Goal: Information Seeking & Learning: Learn about a topic

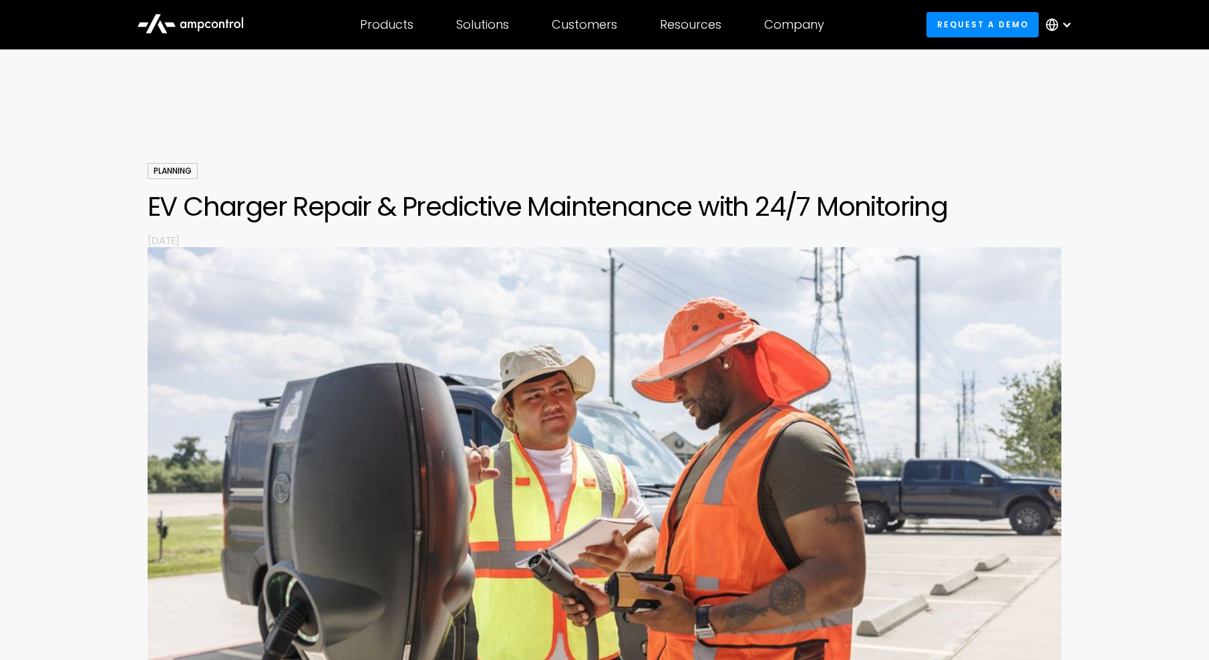
click at [438, 215] on h1 "EV Charger Repair & Predictive Maintenance with 24/7 Monitoring" at bounding box center [605, 206] width 914 height 32
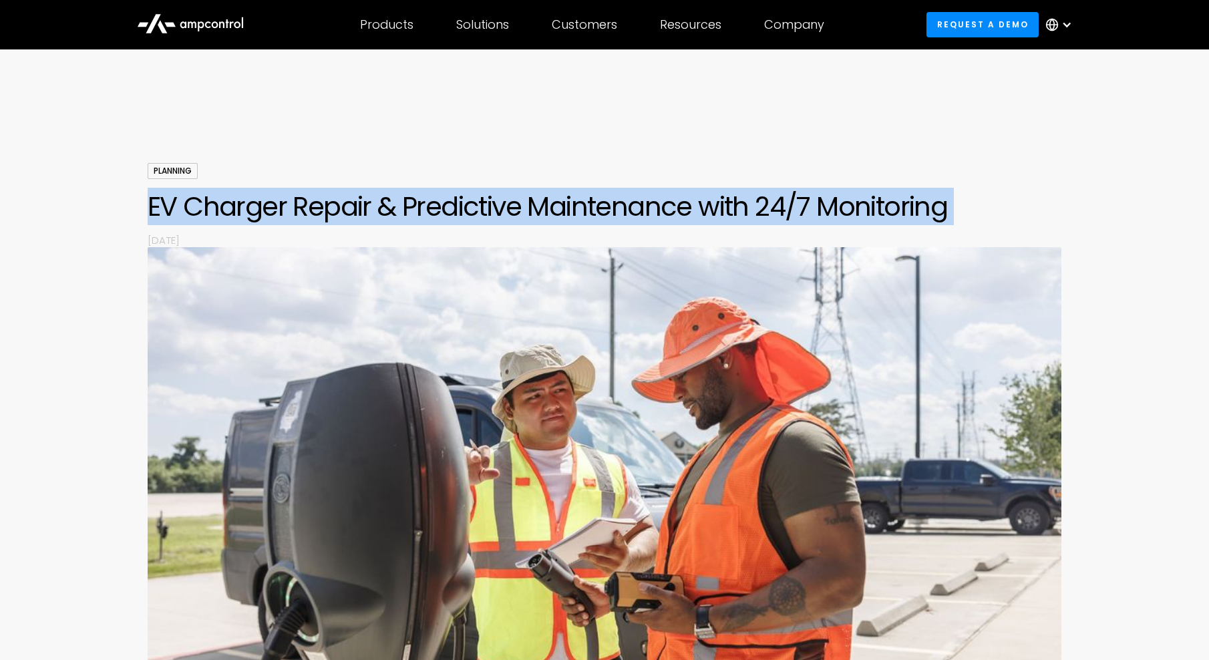
click at [438, 215] on h1 "EV Charger Repair & Predictive Maintenance with 24/7 Monitoring" at bounding box center [605, 206] width 914 height 32
drag, startPoint x: 438, startPoint y: 215, endPoint x: 677, endPoint y: 215, distance: 239.8
click at [677, 215] on h1 "EV Charger Repair & Predictive Maintenance with 24/7 Monitoring" at bounding box center [605, 206] width 914 height 32
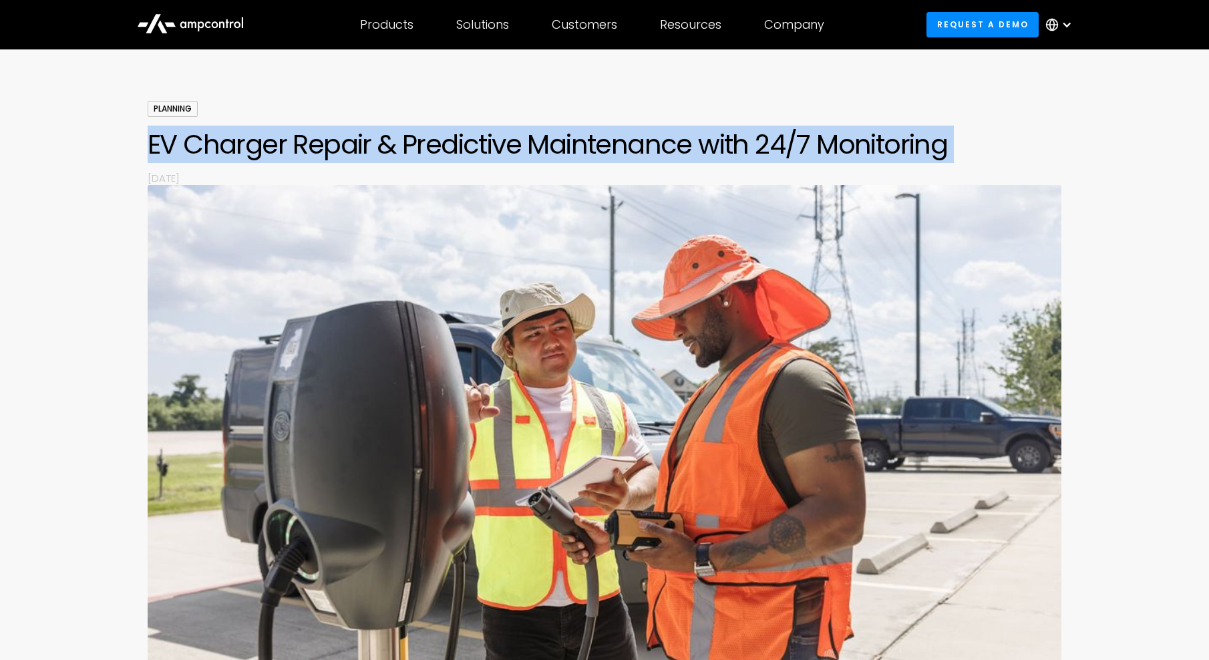
scroll to position [134, 0]
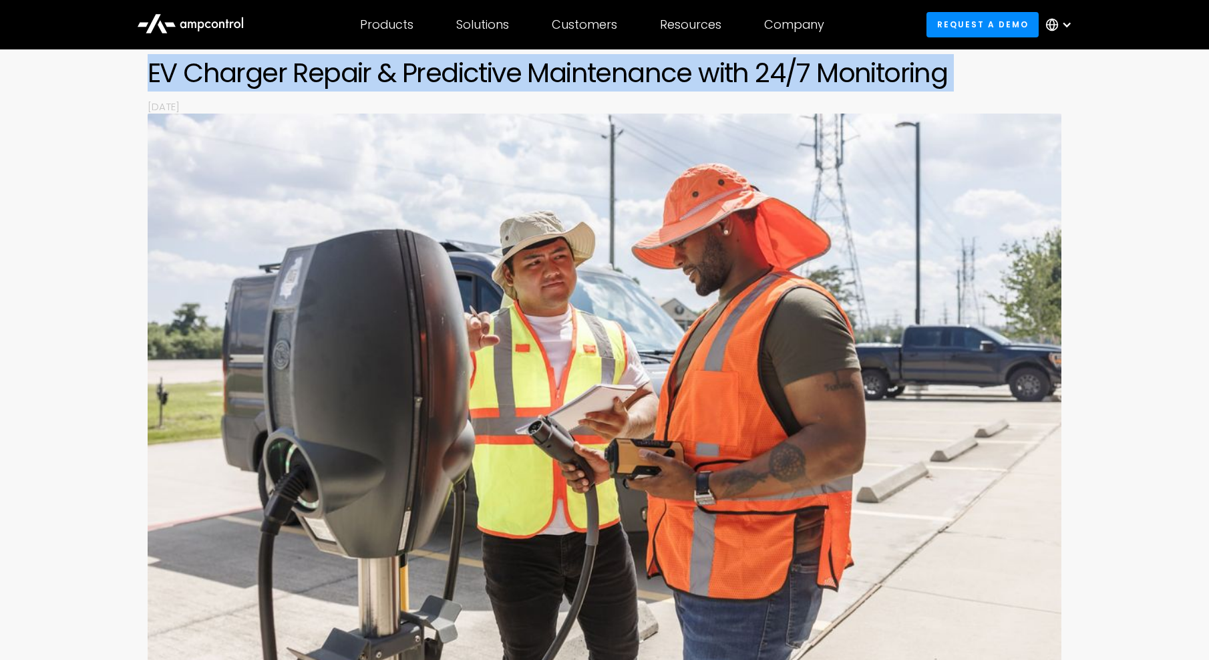
click at [467, 88] on h1 "EV Charger Repair & Predictive Maintenance with 24/7 Monitoring" at bounding box center [605, 73] width 914 height 32
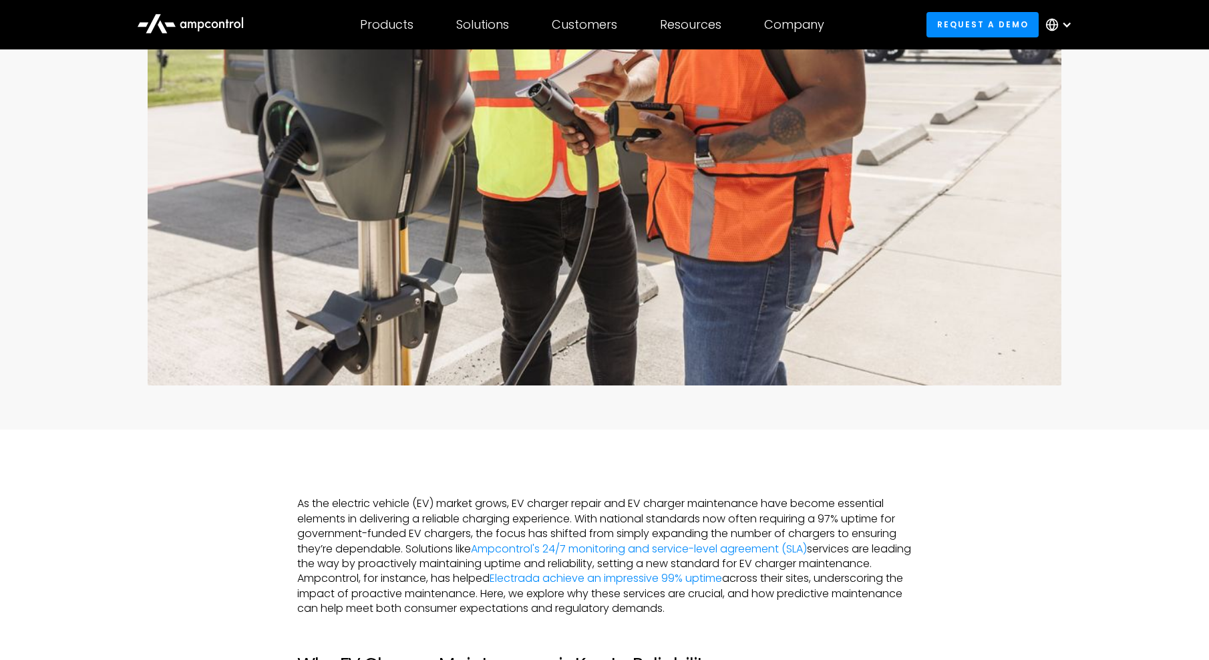
scroll to position [0, 0]
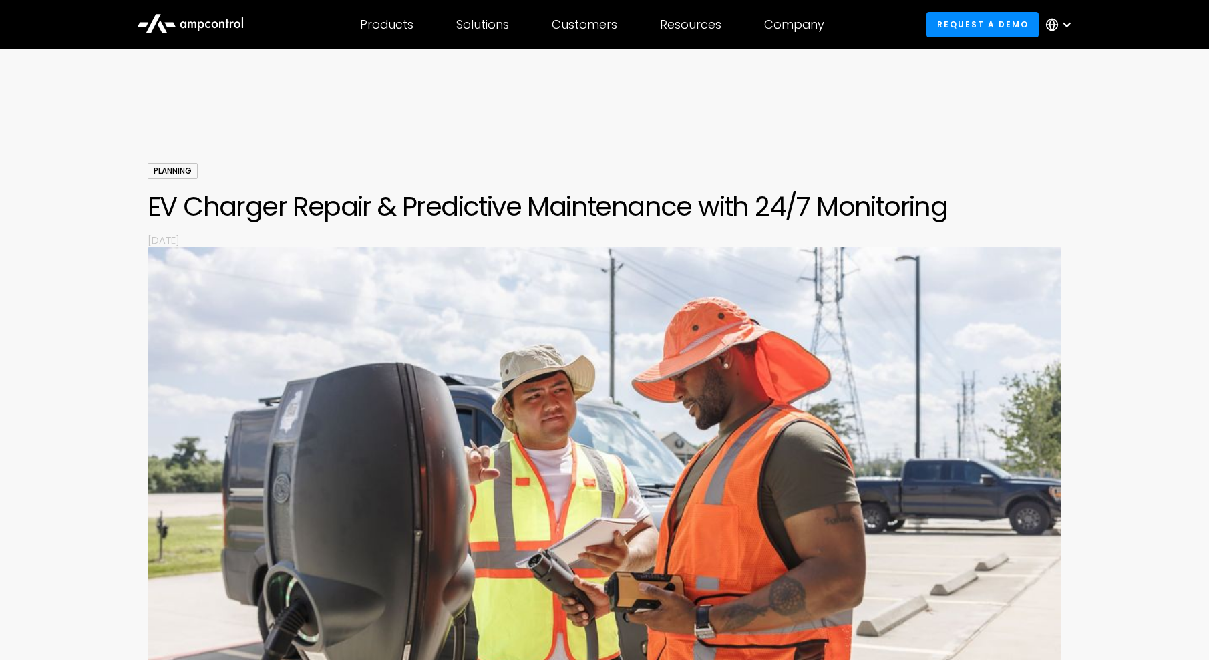
click at [351, 231] on div "Planning EV Charger Repair & Predictive Maintenance with 24/7 Monitoring By Nov…" at bounding box center [605, 205] width 914 height 84
click at [359, 207] on h1 "EV Charger Repair & Predictive Maintenance with 24/7 Monitoring" at bounding box center [605, 206] width 914 height 32
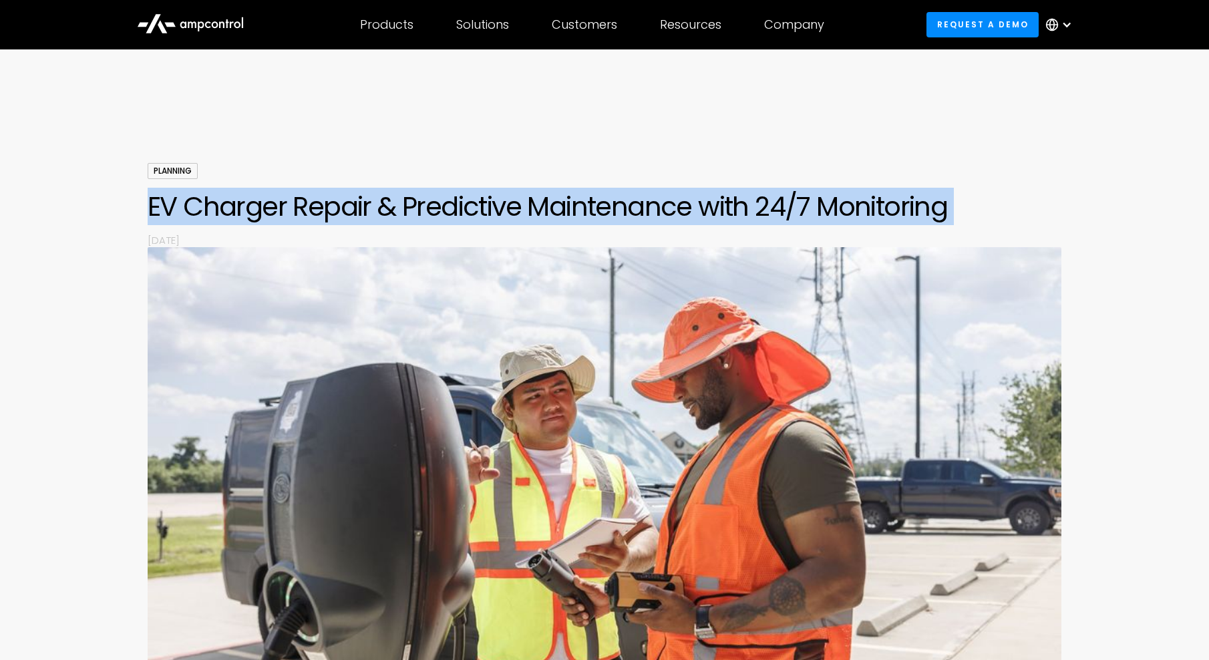
click at [359, 207] on h1 "EV Charger Repair & Predictive Maintenance with 24/7 Monitoring" at bounding box center [605, 206] width 914 height 32
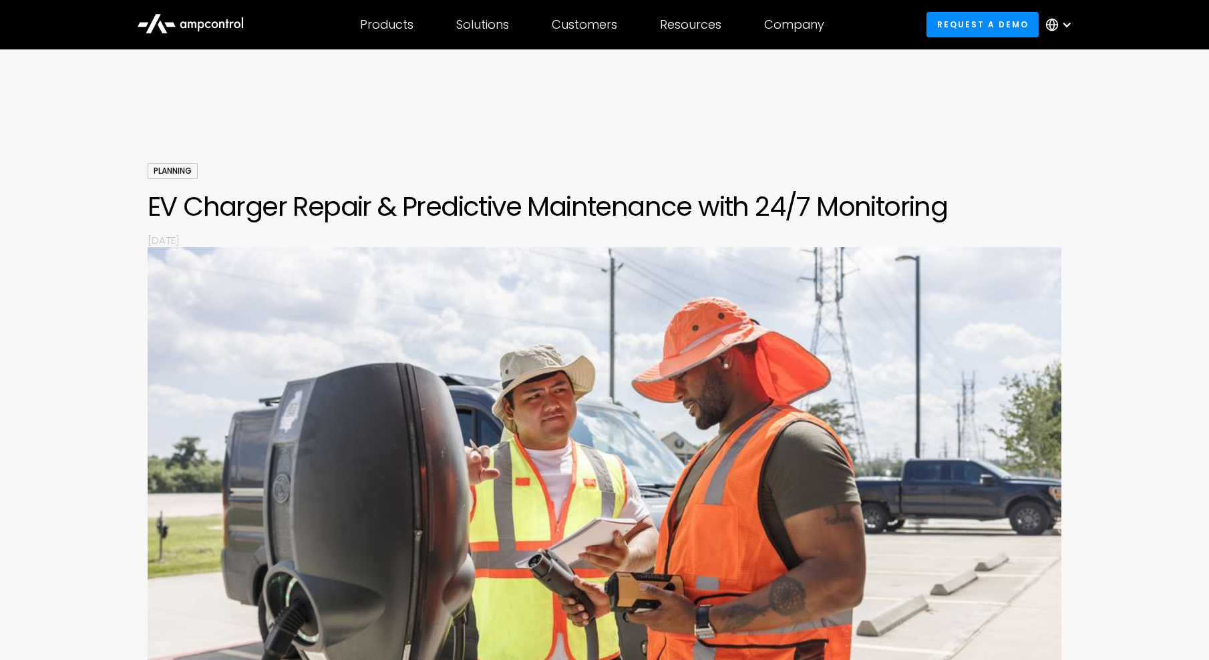
drag, startPoint x: 359, startPoint y: 207, endPoint x: 956, endPoint y: 230, distance: 597.6
click at [956, 230] on div "Planning EV Charger Repair & Predictive Maintenance with 24/7 Monitoring By Nov…" at bounding box center [605, 205] width 914 height 84
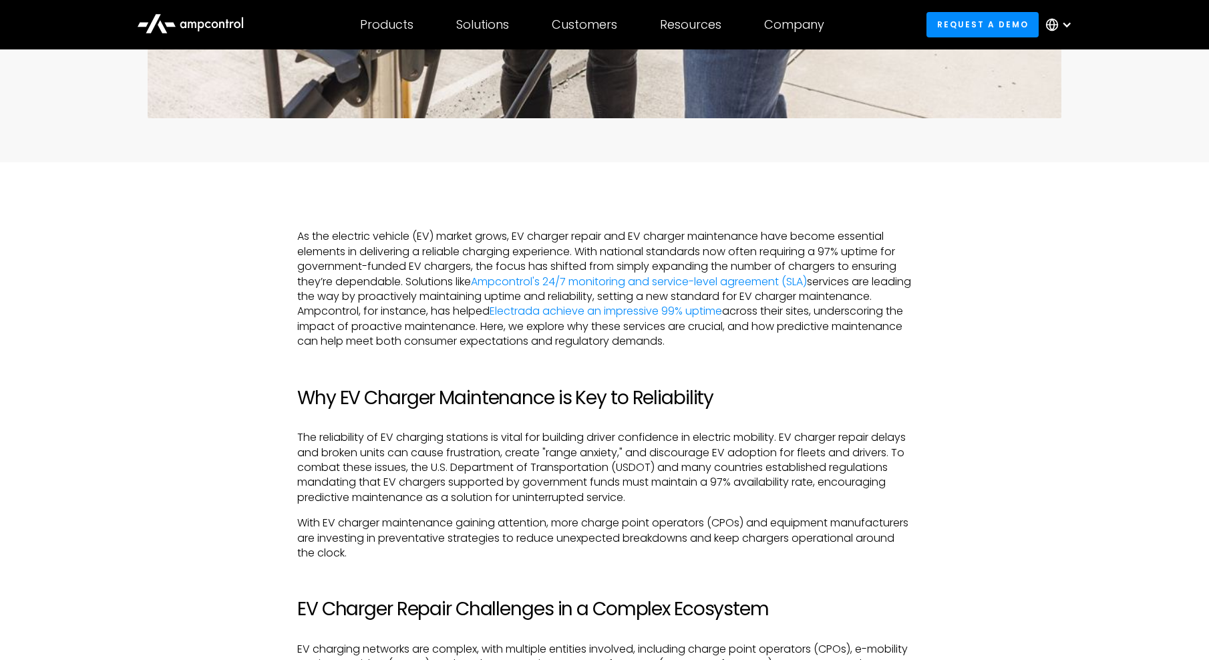
scroll to position [868, 0]
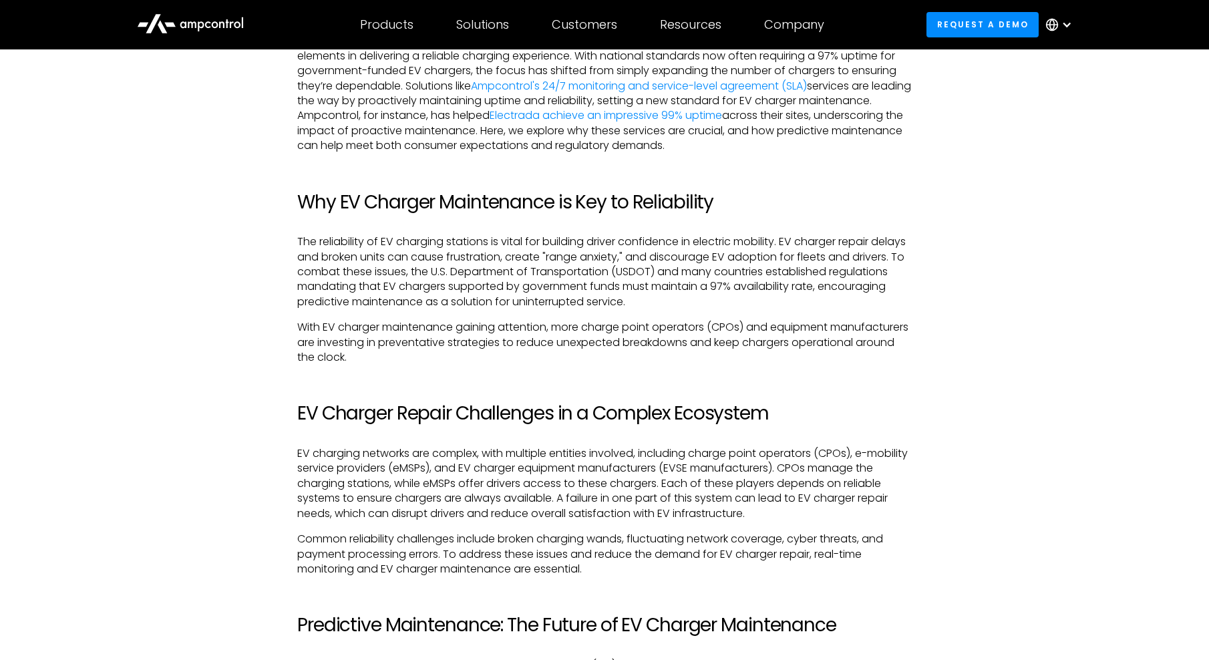
scroll to position [1136, 0]
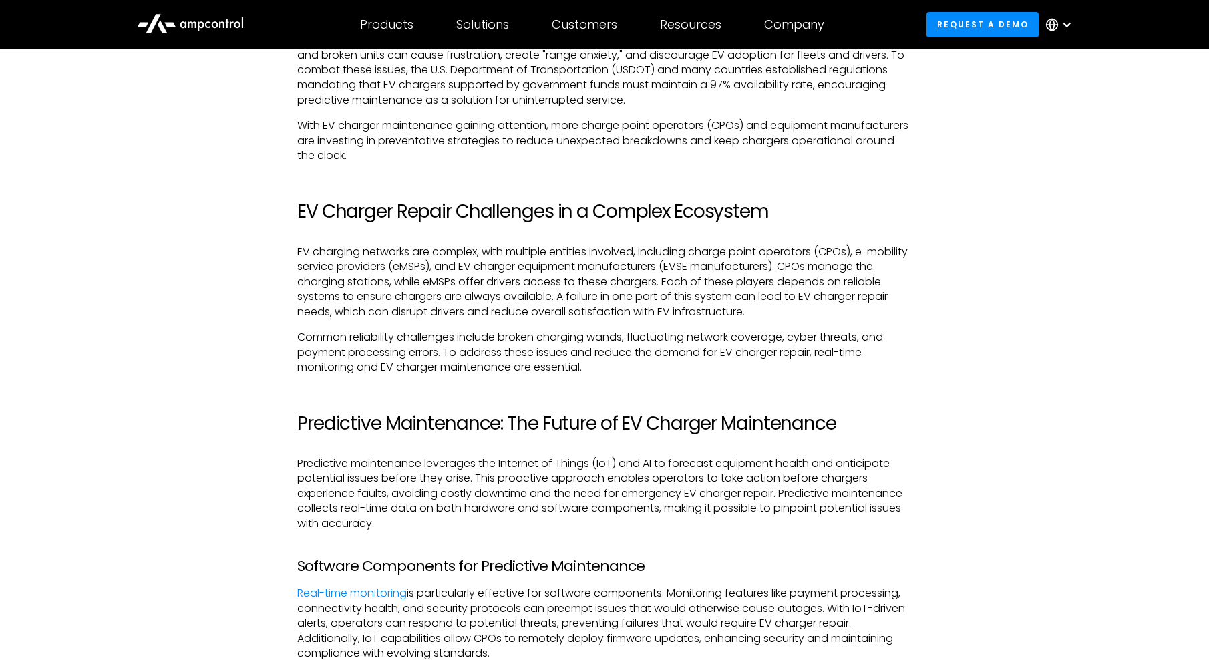
click at [407, 420] on h2 "Predictive Maintenance: The Future of EV Charger Maintenance" at bounding box center [604, 423] width 615 height 23
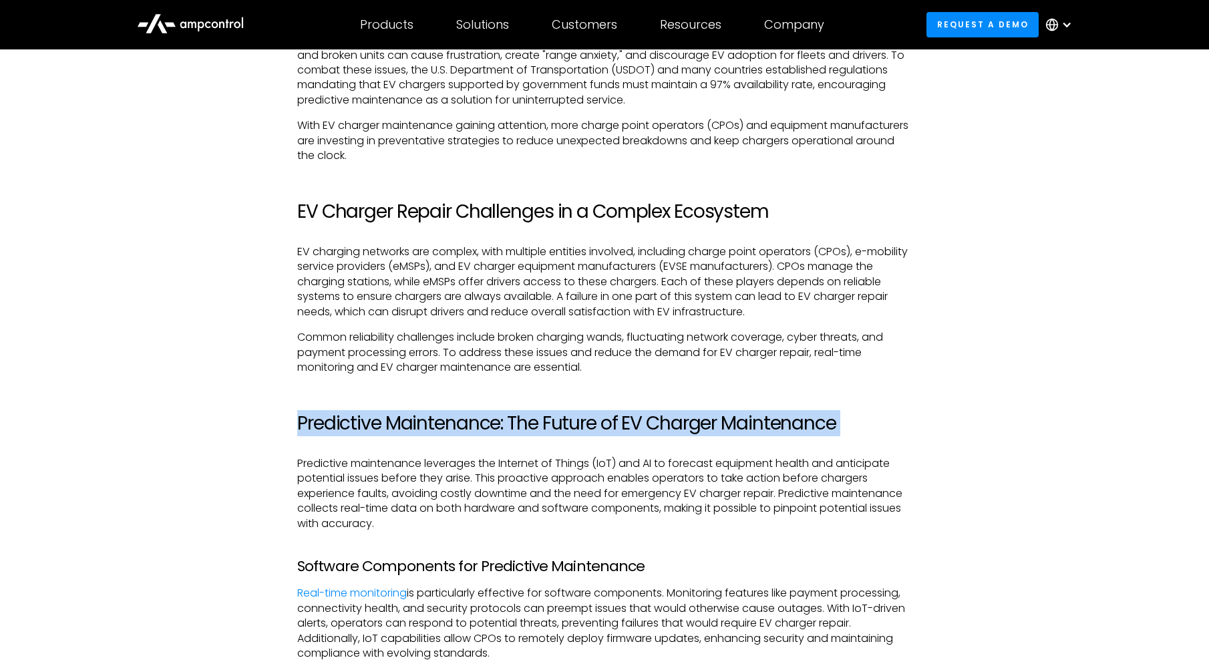
click at [407, 420] on h2 "Predictive Maintenance: The Future of EV Charger Maintenance" at bounding box center [604, 423] width 615 height 23
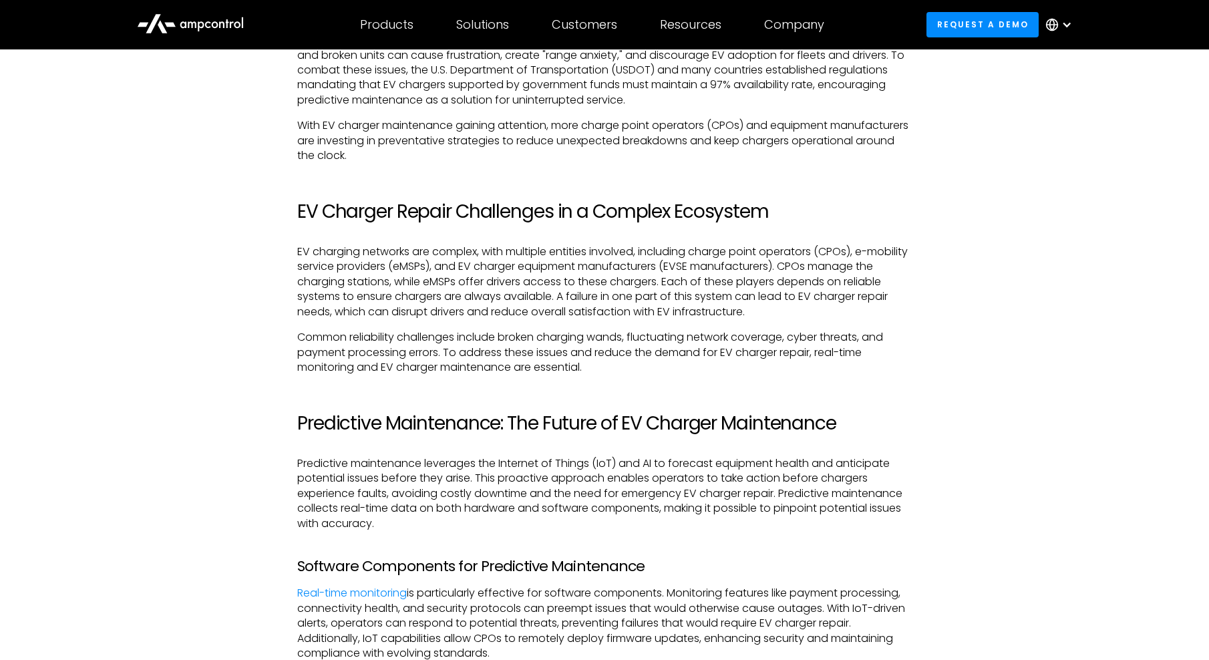
drag, startPoint x: 407, startPoint y: 420, endPoint x: 761, endPoint y: 438, distance: 353.8
click at [541, 214] on h2 "EV Charger Repair Challenges in a Complex Ecosystem" at bounding box center [604, 211] width 615 height 23
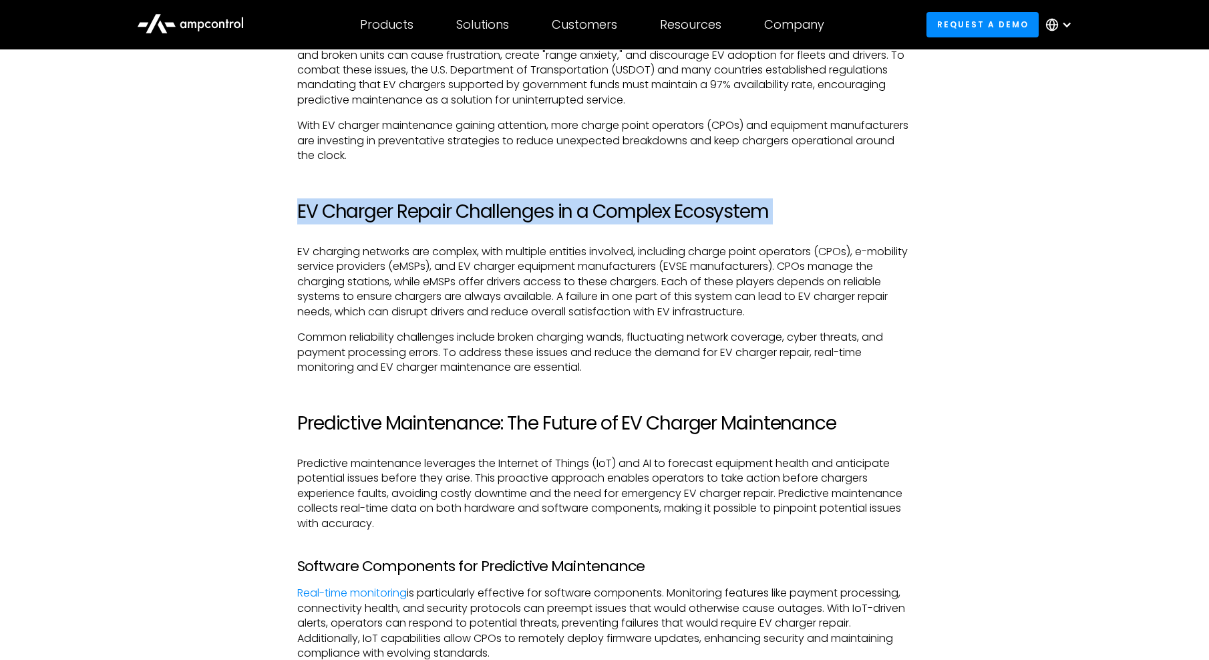
click at [541, 214] on h2 "EV Charger Repair Challenges in a Complex Ecosystem" at bounding box center [604, 211] width 615 height 23
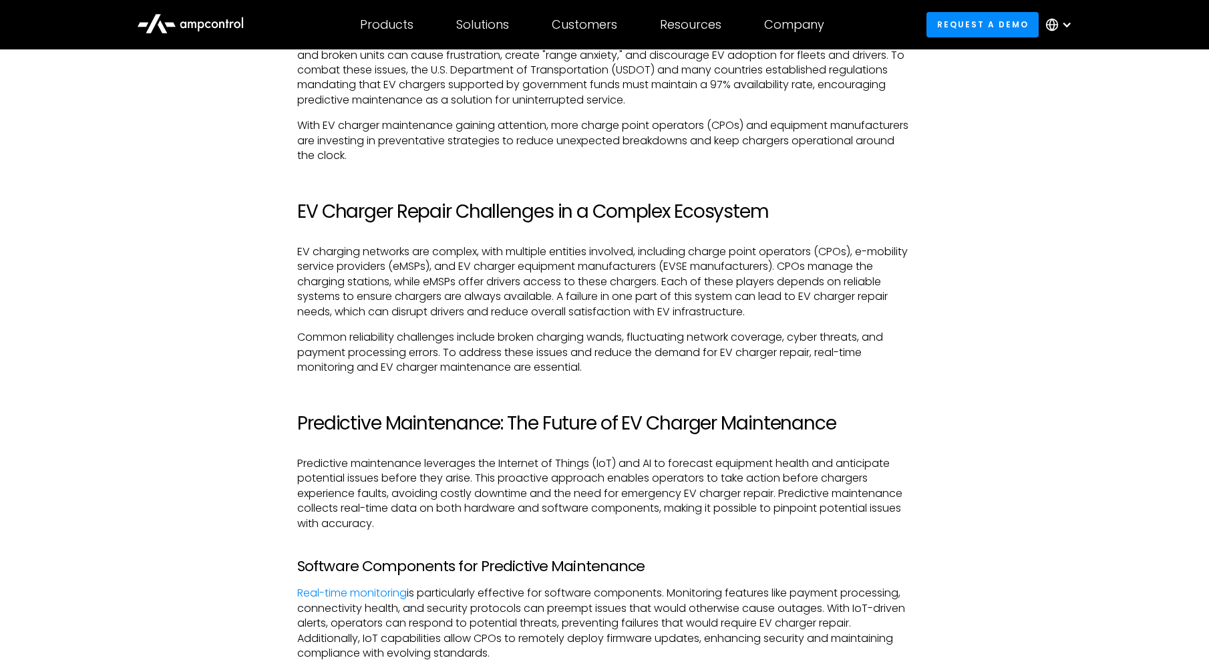
drag, startPoint x: 541, startPoint y: 214, endPoint x: 697, endPoint y: 225, distance: 156.7
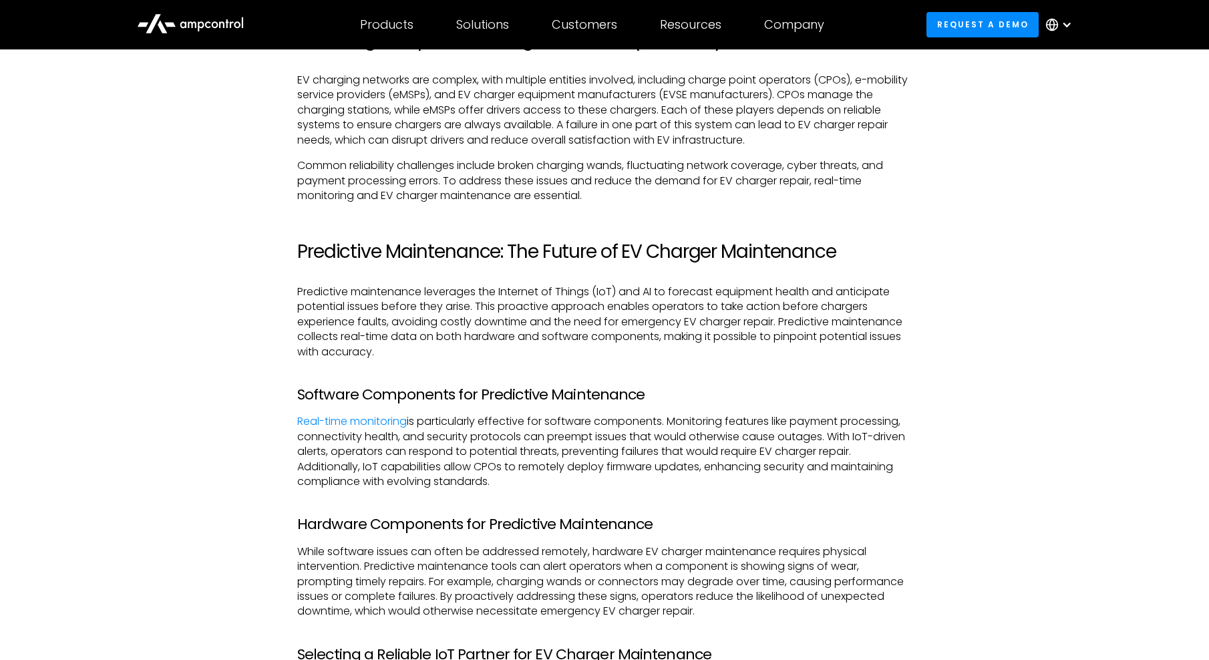
scroll to position [1269, 0]
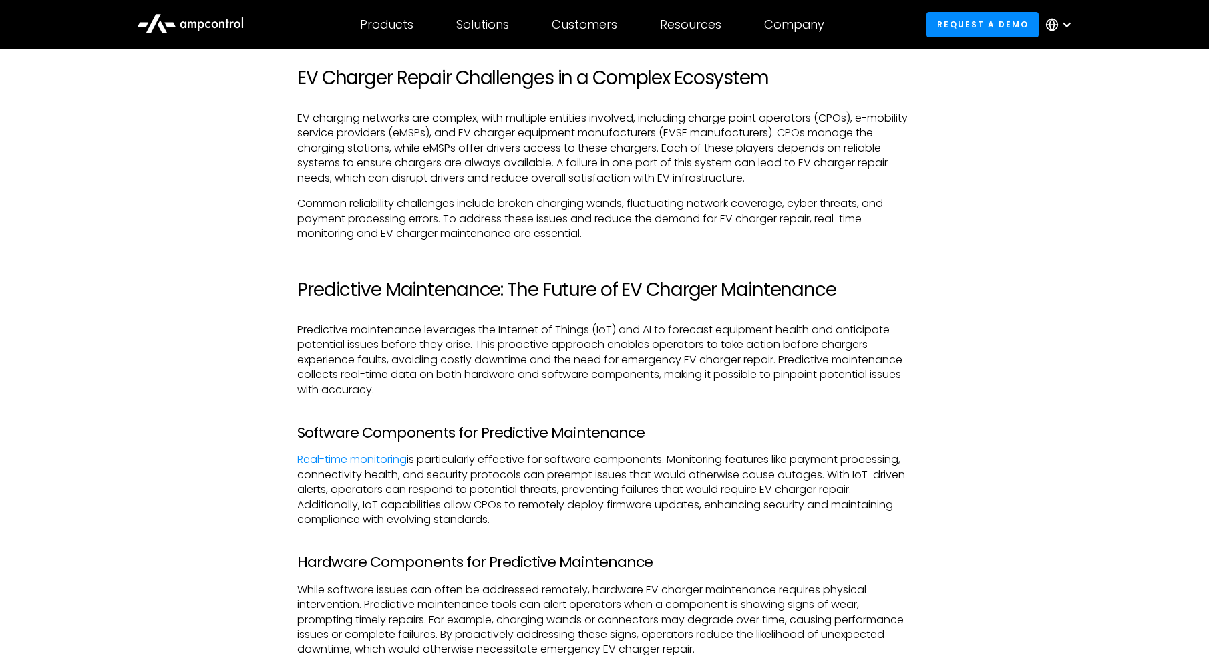
click at [1057, 19] on icon at bounding box center [1051, 24] width 13 height 13
click at [948, 377] on div "As the electric vehicle (EV) market grows, EV charger repair and EV charger mai…" at bounding box center [605, 644] width 962 height 1892
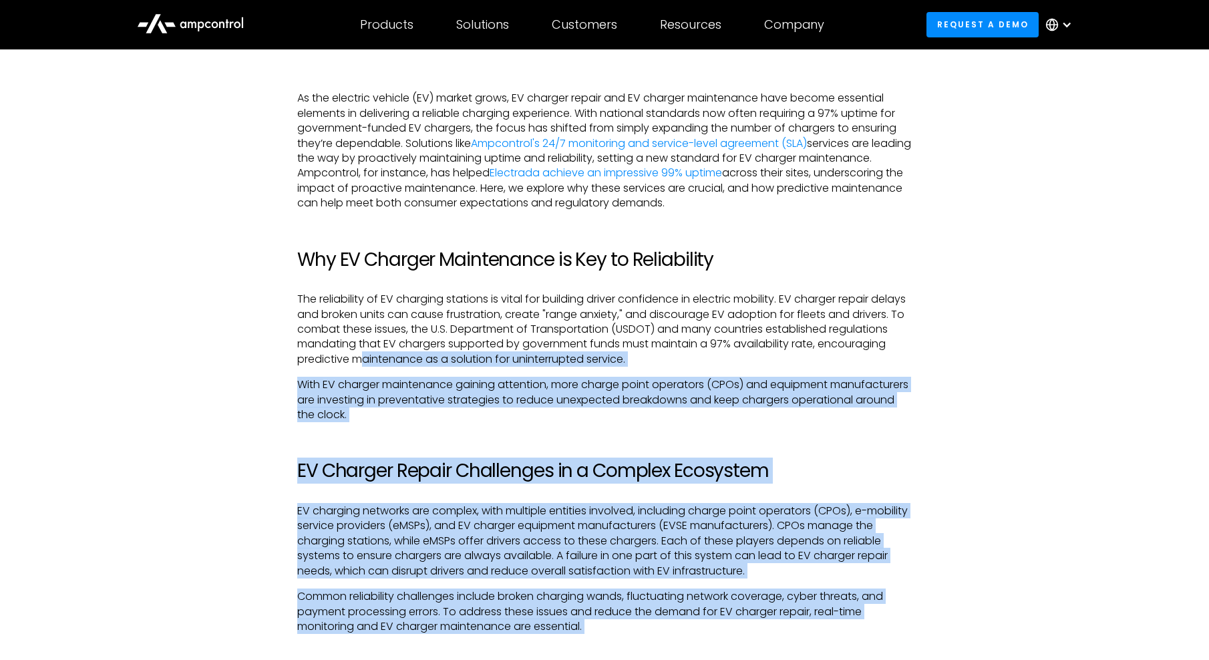
scroll to position [868, 0]
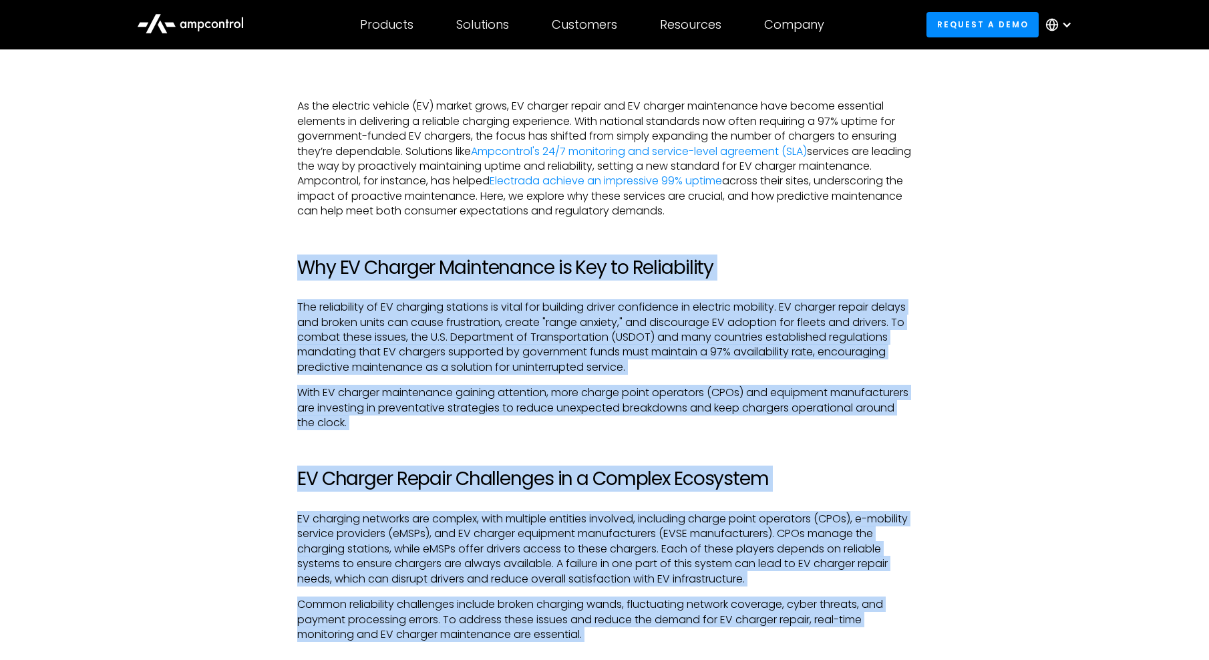
drag, startPoint x: 805, startPoint y: 501, endPoint x: 282, endPoint y: 269, distance: 572.3
drag, startPoint x: 282, startPoint y: 269, endPoint x: 570, endPoint y: 70, distance: 350.2
click at [798, 336] on p "The reliability of EV charging stations is vital for building driver confidence…" at bounding box center [604, 337] width 615 height 75
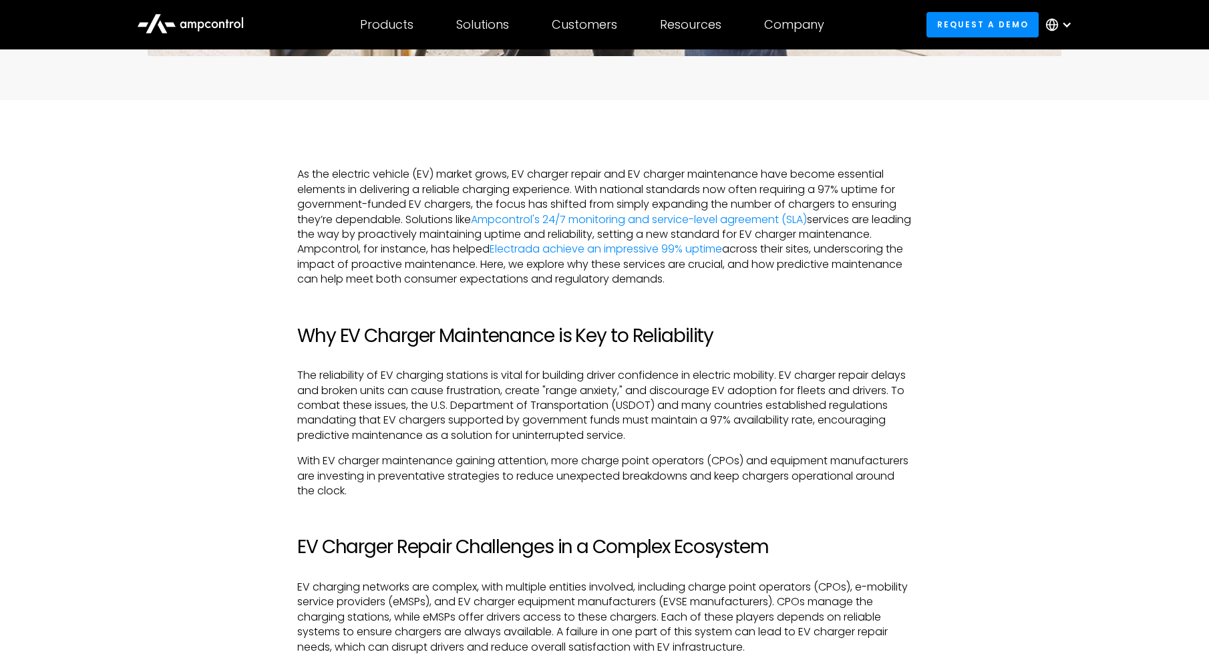
scroll to position [802, 0]
click at [494, 383] on p "The reliability of EV charging stations is vital for building driver confidence…" at bounding box center [604, 404] width 615 height 75
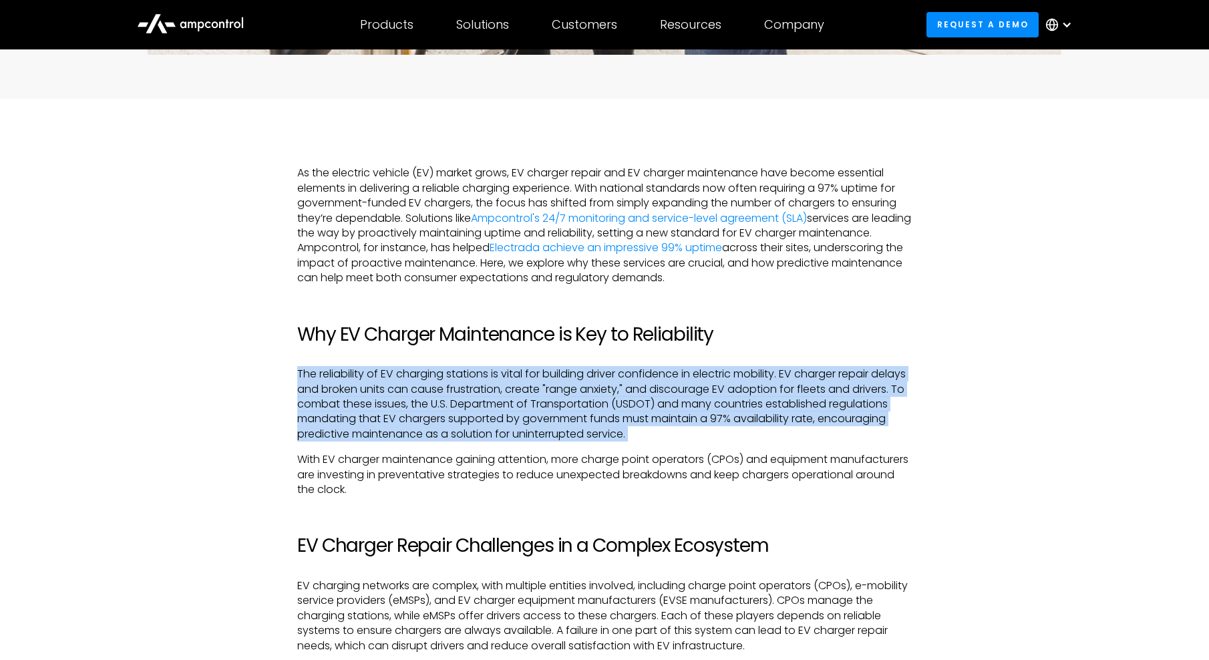
click at [494, 383] on p "The reliability of EV charging stations is vital for building driver confidence…" at bounding box center [604, 404] width 615 height 75
drag, startPoint x: 494, startPoint y: 383, endPoint x: 518, endPoint y: 416, distance: 41.2
click at [518, 416] on p "The reliability of EV charging stations is vital for building driver confidence…" at bounding box center [604, 404] width 615 height 75
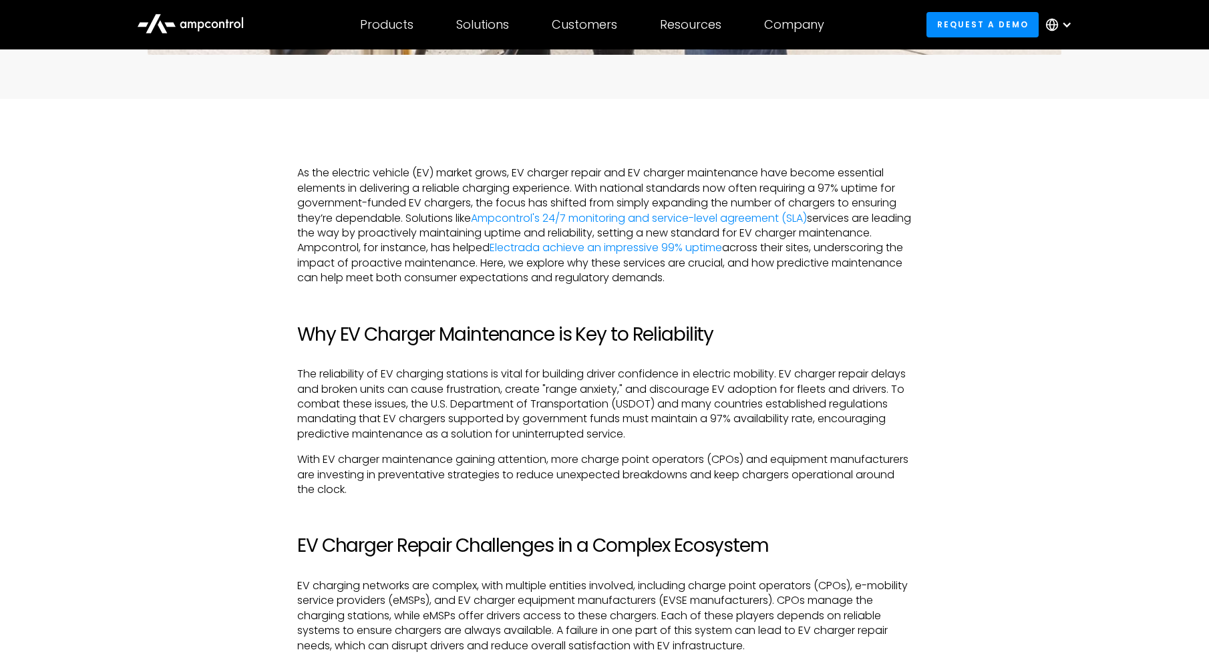
click at [720, 202] on p "As the electric vehicle (EV) market grows, EV charger repair and EV charger mai…" at bounding box center [604, 226] width 615 height 120
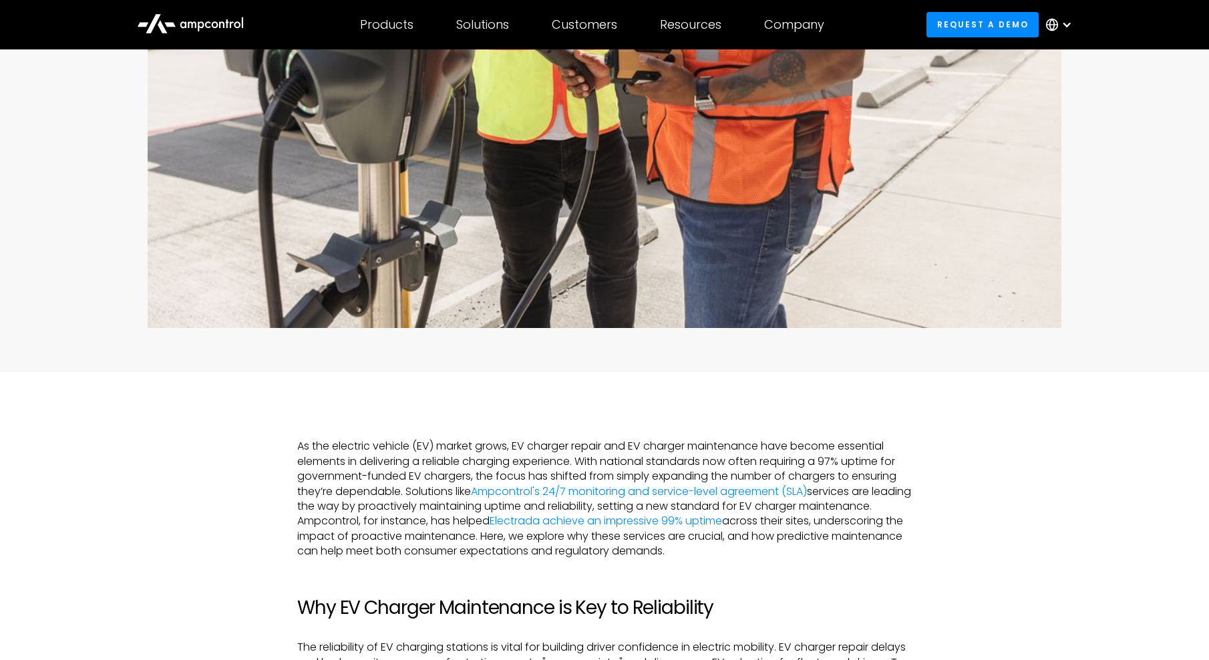
scroll to position [735, 0]
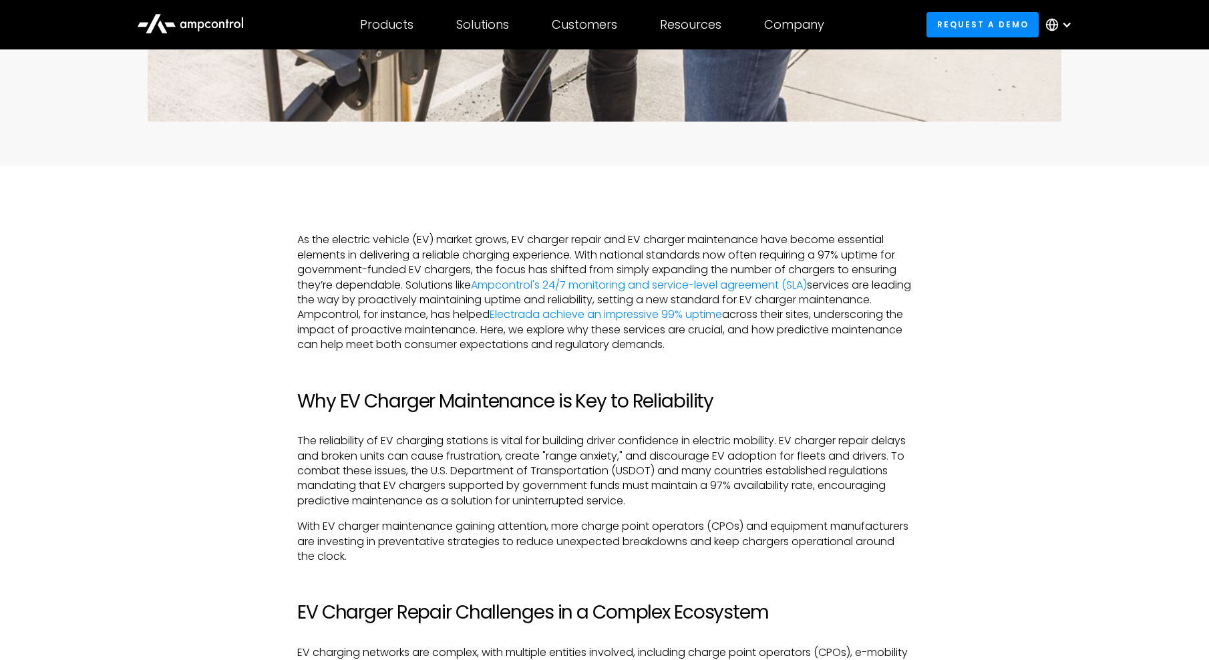
click at [401, 243] on p "As the electric vehicle (EV) market grows, EV charger repair and EV charger mai…" at bounding box center [604, 292] width 615 height 120
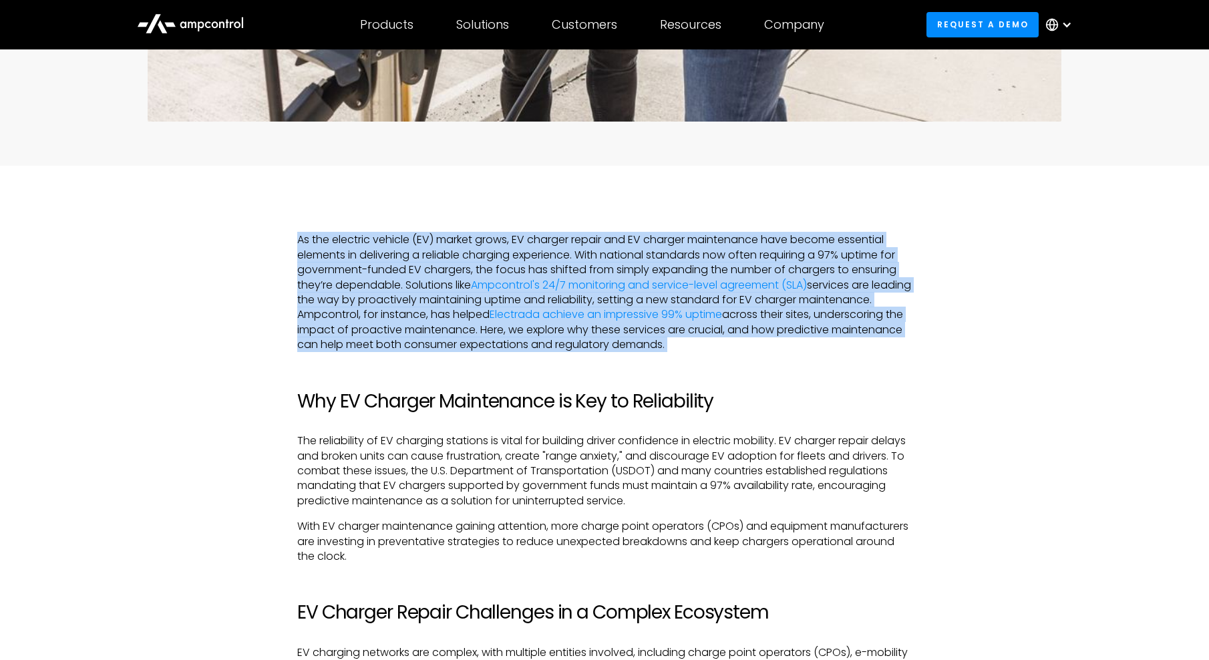
click at [401, 243] on p "As the electric vehicle (EV) market grows, EV charger repair and EV charger mai…" at bounding box center [604, 292] width 615 height 120
drag, startPoint x: 401, startPoint y: 243, endPoint x: 650, endPoint y: 251, distance: 249.3
click at [650, 251] on p "As the electric vehicle (EV) market grows, EV charger repair and EV charger mai…" at bounding box center [604, 292] width 615 height 120
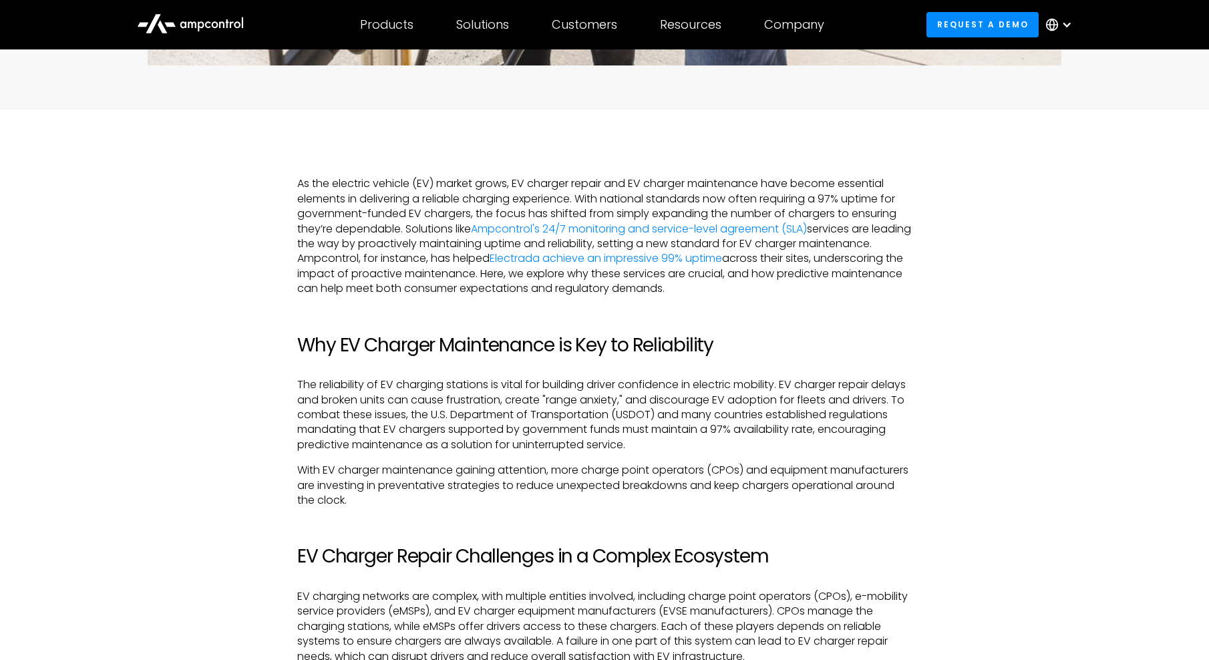
scroll to position [868, 0]
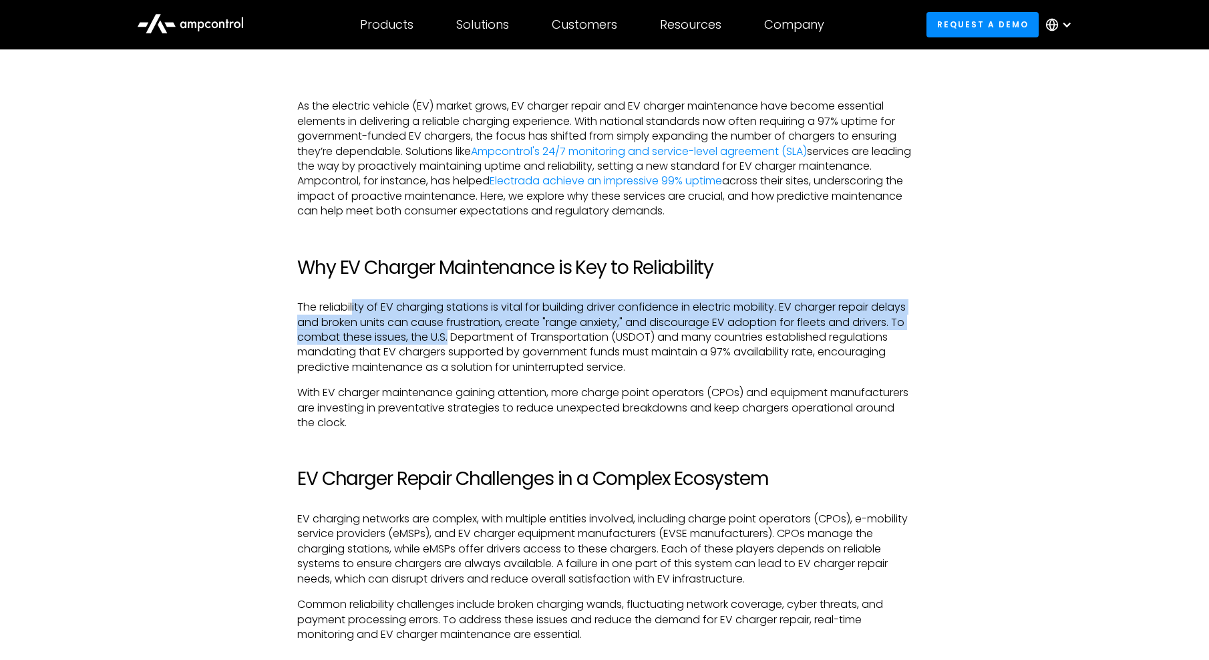
drag, startPoint x: 353, startPoint y: 313, endPoint x: 538, endPoint y: 343, distance: 188.2
click at [538, 343] on p "The reliability of EV charging stations is vital for building driver confidence…" at bounding box center [604, 337] width 615 height 75
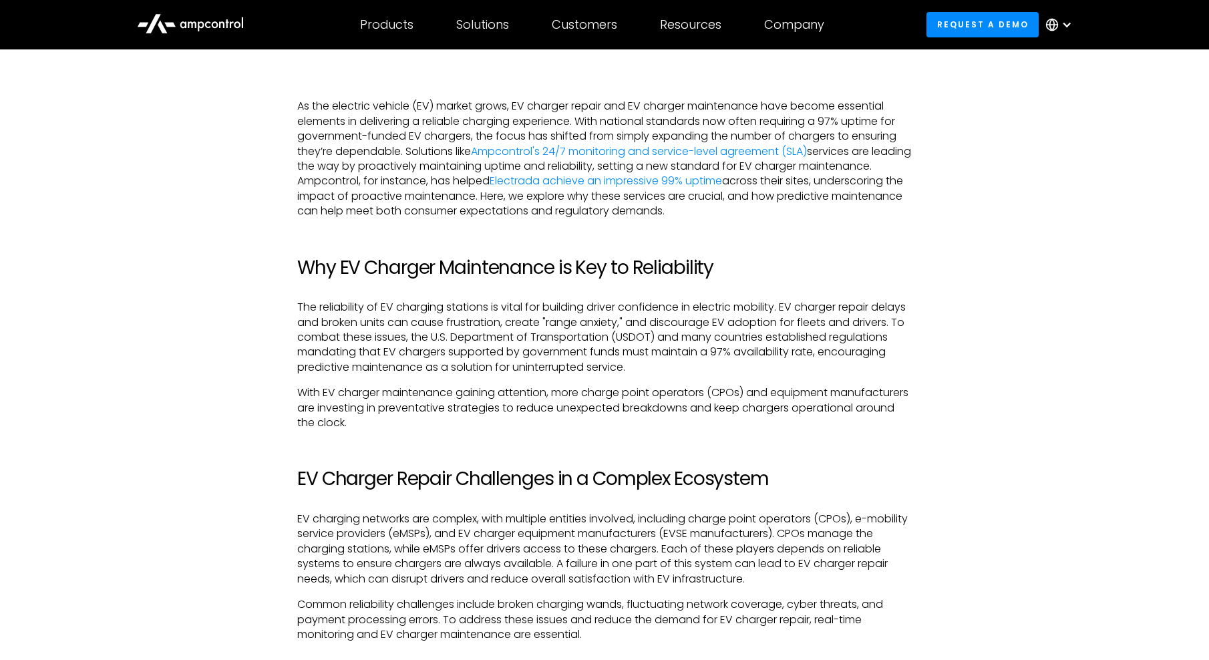
drag, startPoint x: 538, startPoint y: 343, endPoint x: 581, endPoint y: 350, distance: 43.3
click at [581, 350] on p "The reliability of EV charging stations is vital for building driver confidence…" at bounding box center [604, 337] width 615 height 75
click at [636, 398] on p "With EV charger maintenance gaining attention, more charge point operators (CPO…" at bounding box center [604, 407] width 615 height 45
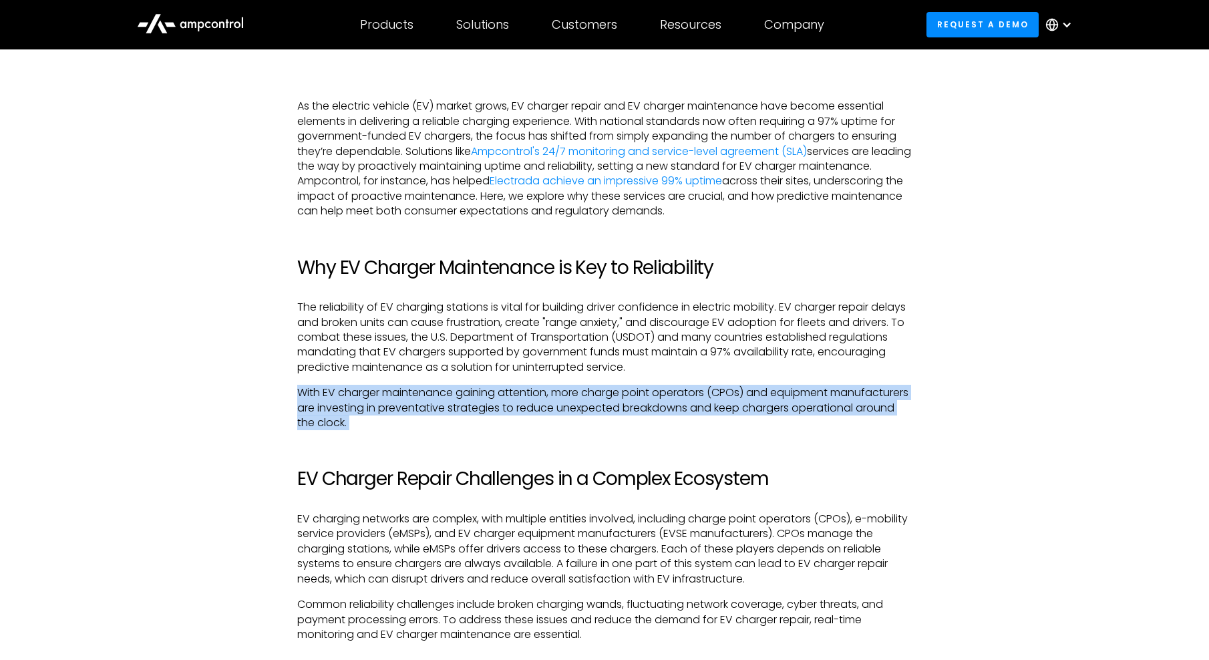
click at [636, 398] on p "With EV charger maintenance gaining attention, more charge point operators (CPO…" at bounding box center [604, 407] width 615 height 45
drag, startPoint x: 636, startPoint y: 398, endPoint x: 585, endPoint y: 405, distance: 51.3
click at [585, 405] on p "With EV charger maintenance gaining attention, more charge point operators (CPO…" at bounding box center [604, 407] width 615 height 45
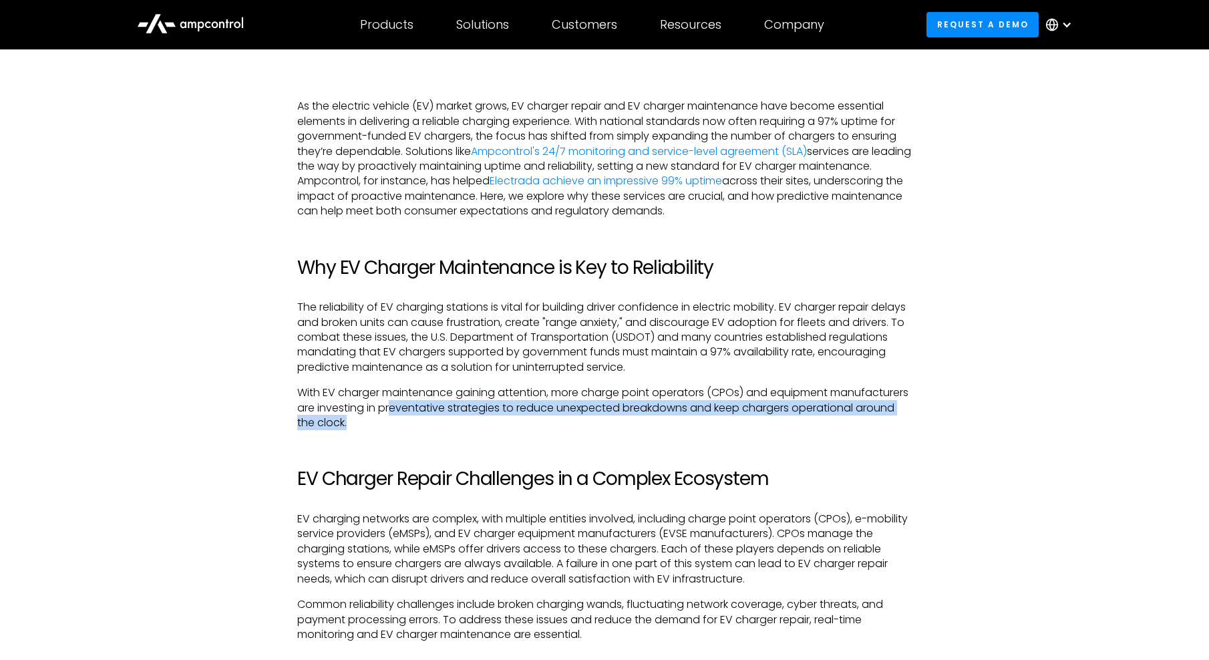
drag, startPoint x: 452, startPoint y: 421, endPoint x: 478, endPoint y: 403, distance: 30.8
click at [478, 403] on p "With EV charger maintenance gaining attention, more charge point operators (CPO…" at bounding box center [604, 407] width 615 height 45
click at [480, 403] on p "With EV charger maintenance gaining attention, more charge point operators (CPO…" at bounding box center [604, 407] width 615 height 45
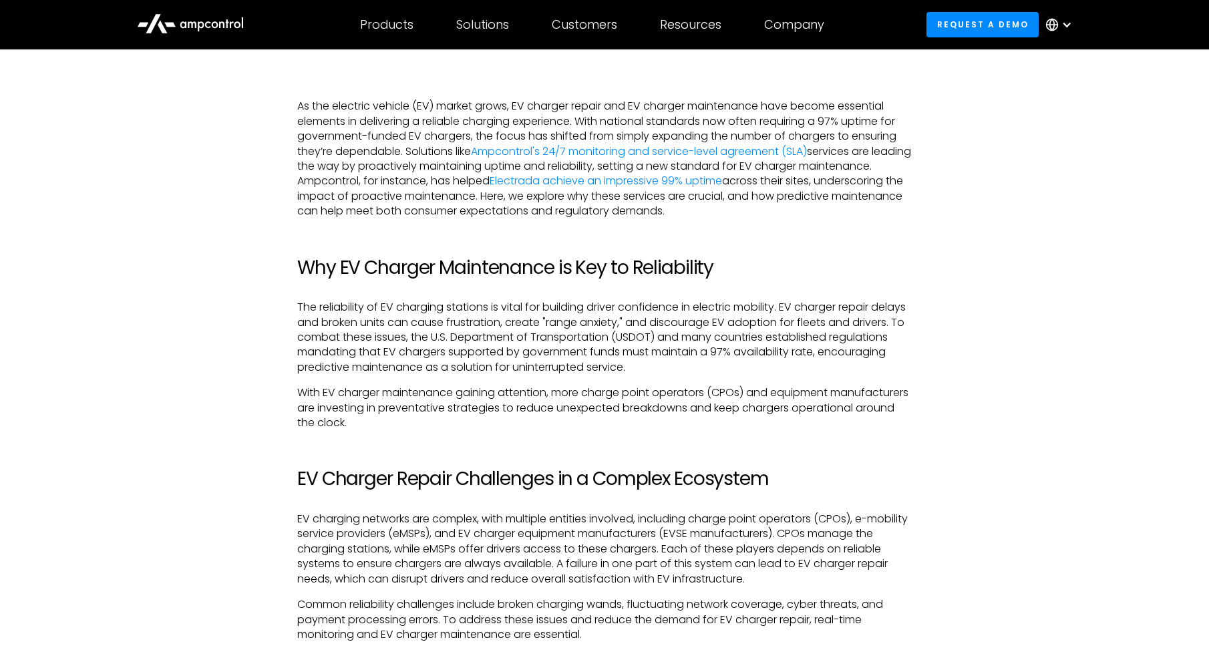
click at [548, 412] on p "With EV charger maintenance gaining attention, more charge point operators (CPO…" at bounding box center [604, 407] width 615 height 45
click at [602, 413] on p "With EV charger maintenance gaining attention, more charge point operators (CPO…" at bounding box center [604, 407] width 615 height 45
drag, startPoint x: 602, startPoint y: 413, endPoint x: 772, endPoint y: 422, distance: 169.9
click at [772, 422] on p "With EV charger maintenance gaining attention, more charge point operators (CPO…" at bounding box center [604, 407] width 615 height 45
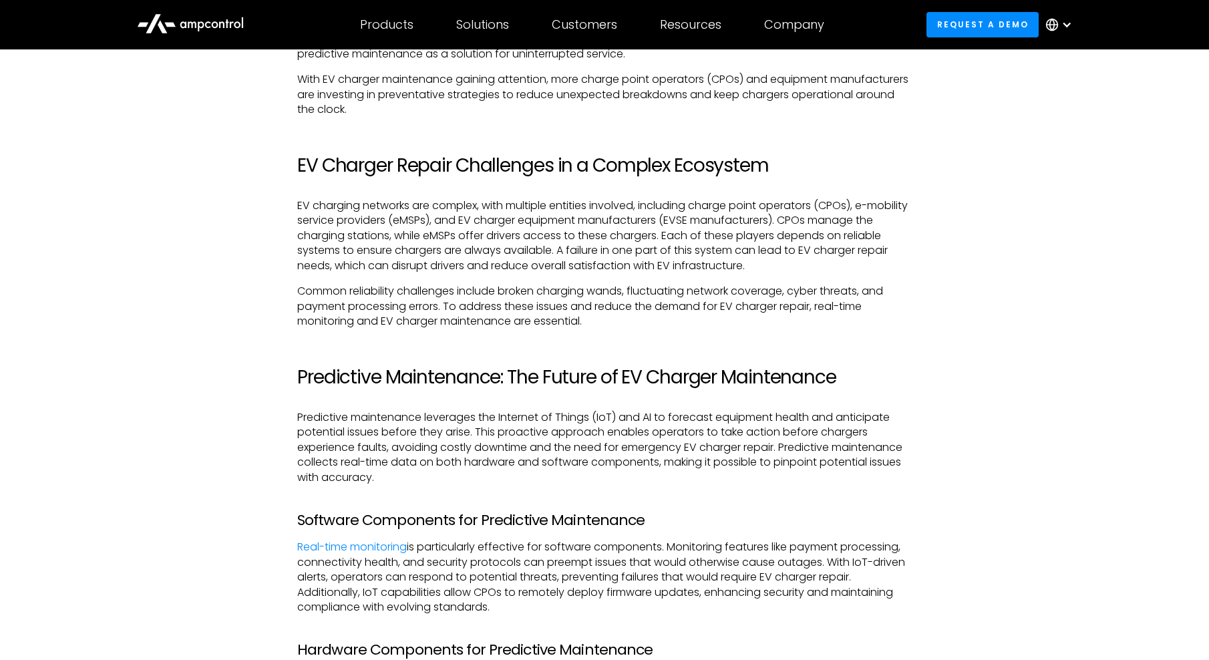
scroll to position [1202, 0]
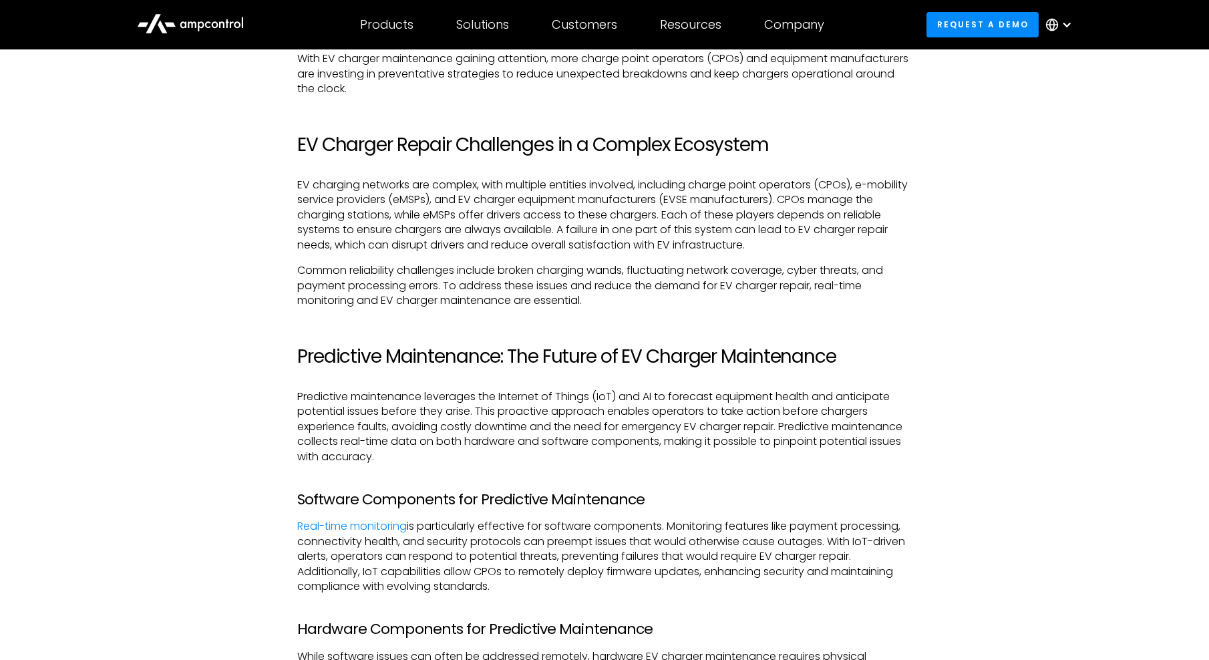
drag, startPoint x: 556, startPoint y: 341, endPoint x: 473, endPoint y: 398, distance: 101.3
click at [473, 398] on p "Predictive maintenance leverages the Internet of Things (IoT) and AI to forecas…" at bounding box center [604, 426] width 615 height 75
click at [713, 418] on p "Predictive maintenance leverages the Internet of Things (IoT) and AI to forecas…" at bounding box center [604, 426] width 615 height 75
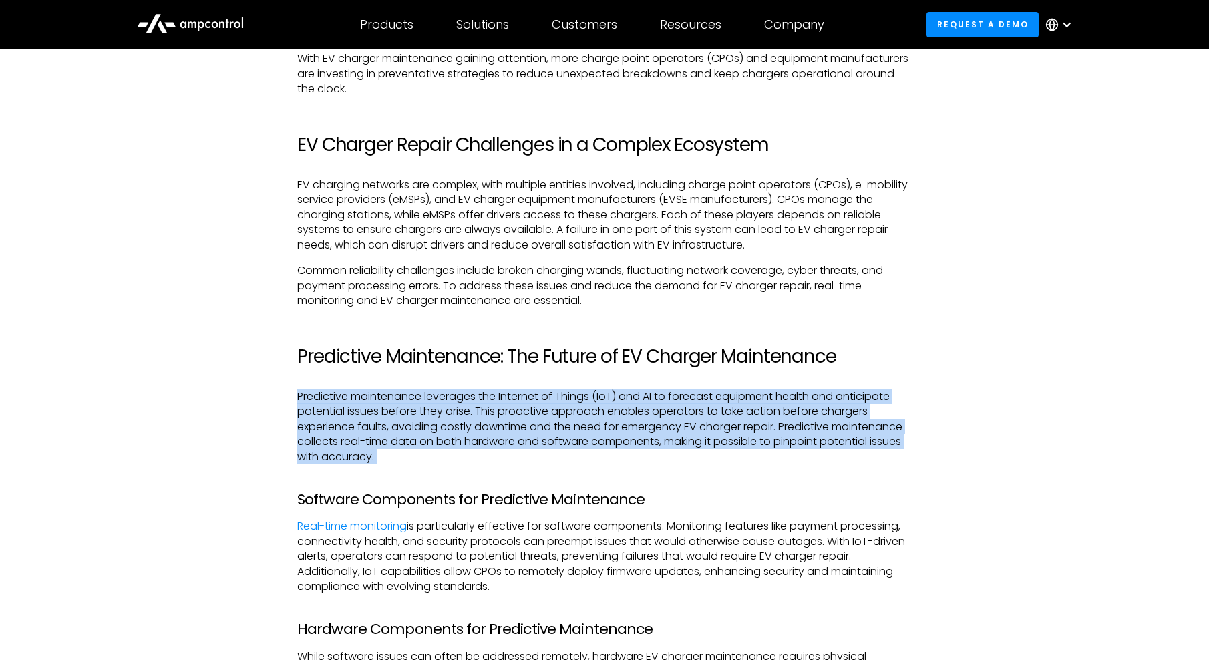
click at [713, 418] on p "Predictive maintenance leverages the Internet of Things (IoT) and AI to forecas…" at bounding box center [604, 426] width 615 height 75
drag, startPoint x: 713, startPoint y: 418, endPoint x: 562, endPoint y: 426, distance: 151.2
click at [562, 426] on p "Predictive maintenance leverages the Internet of Things (IoT) and AI to forecas…" at bounding box center [604, 426] width 615 height 75
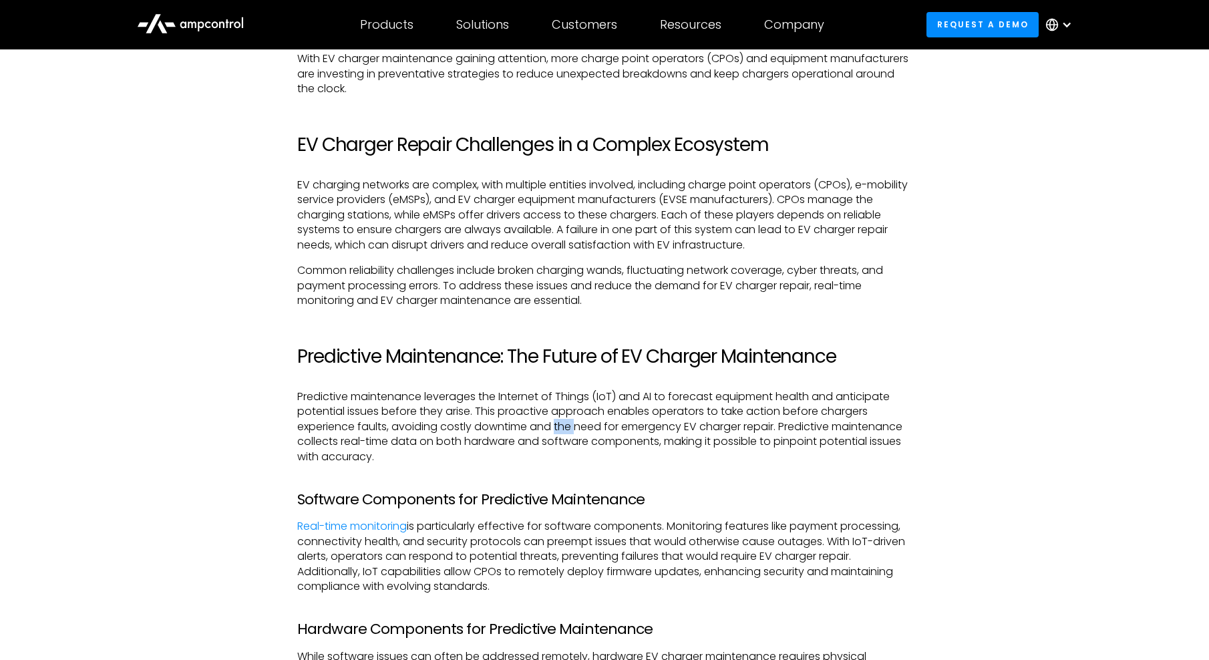
click at [562, 426] on p "Predictive maintenance leverages the Internet of Things (IoT) and AI to forecas…" at bounding box center [604, 426] width 615 height 75
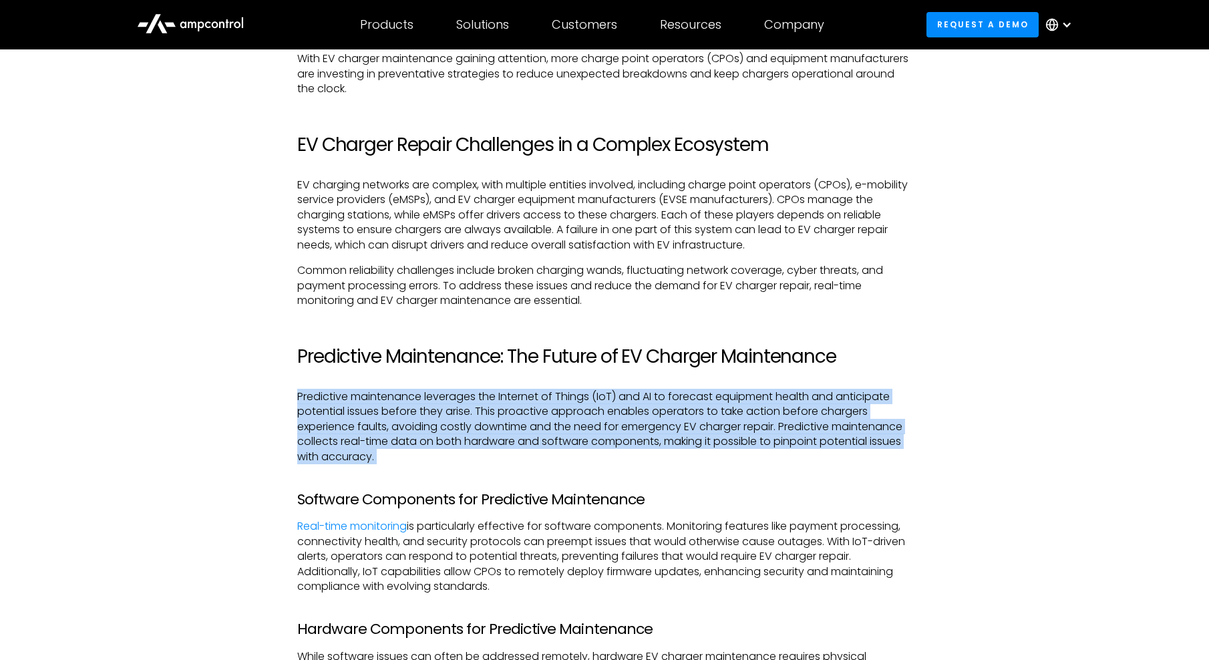
click at [562, 426] on p "Predictive maintenance leverages the Internet of Things (IoT) and AI to forecas…" at bounding box center [604, 426] width 615 height 75
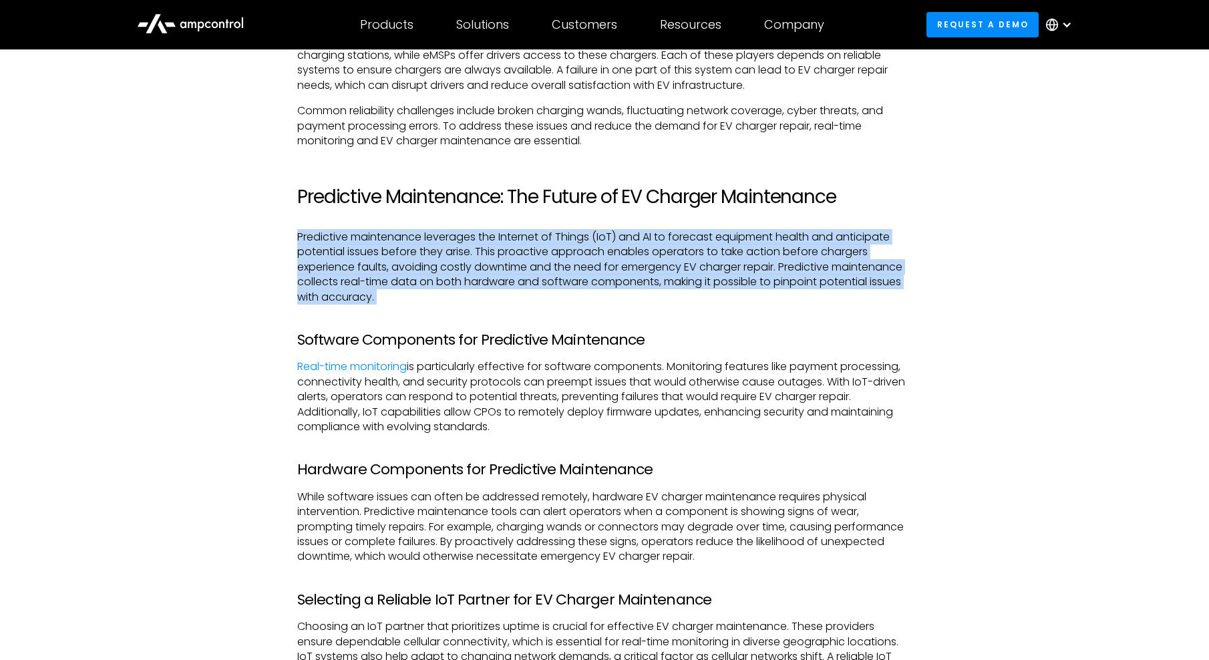
scroll to position [1469, 0]
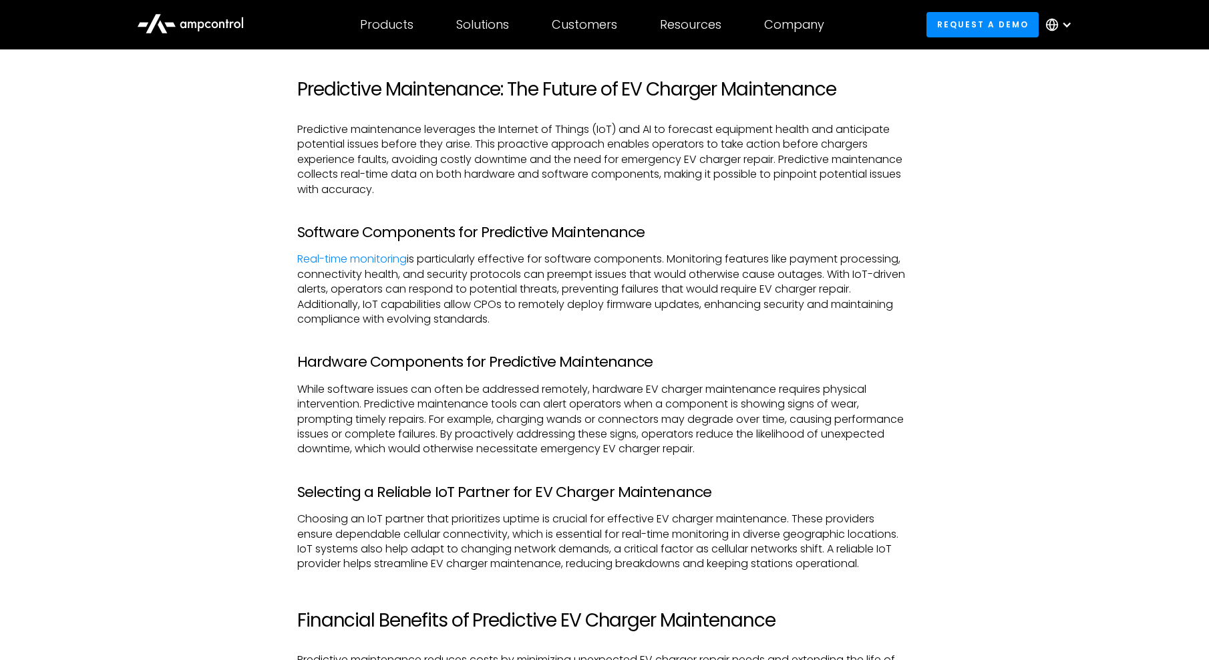
click at [823, 466] on div "As the electric vehicle (EV) market grows, EV charger repair and EV charger mai…" at bounding box center [604, 430] width 615 height 1865
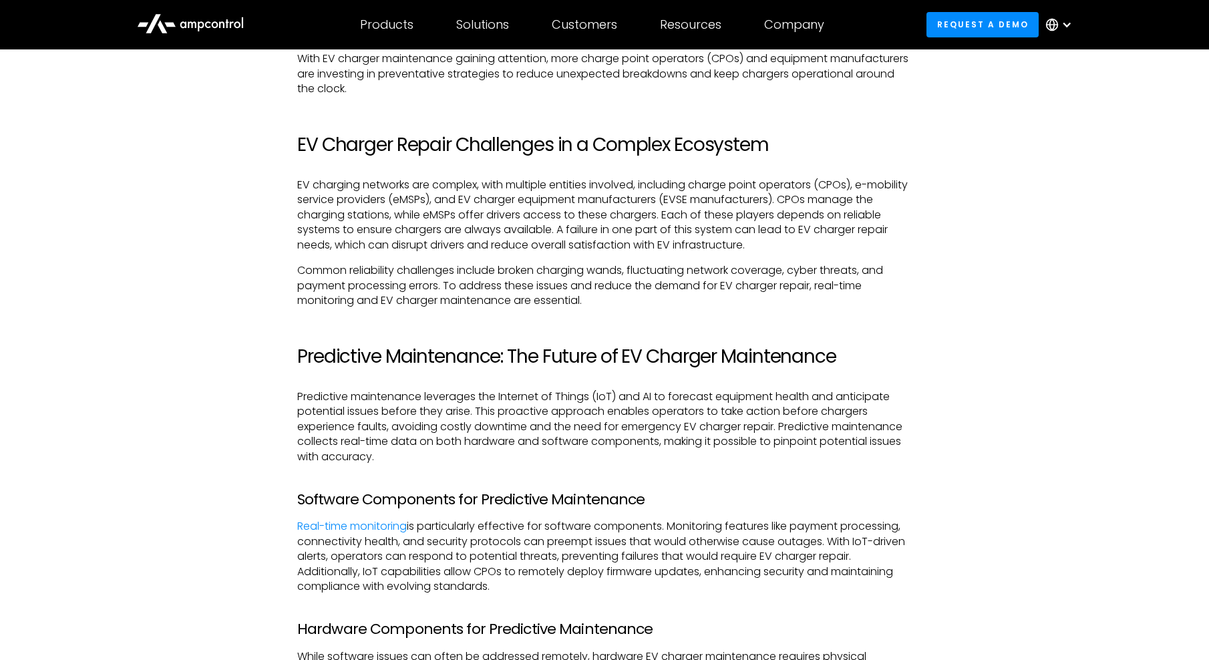
scroll to position [1336, 0]
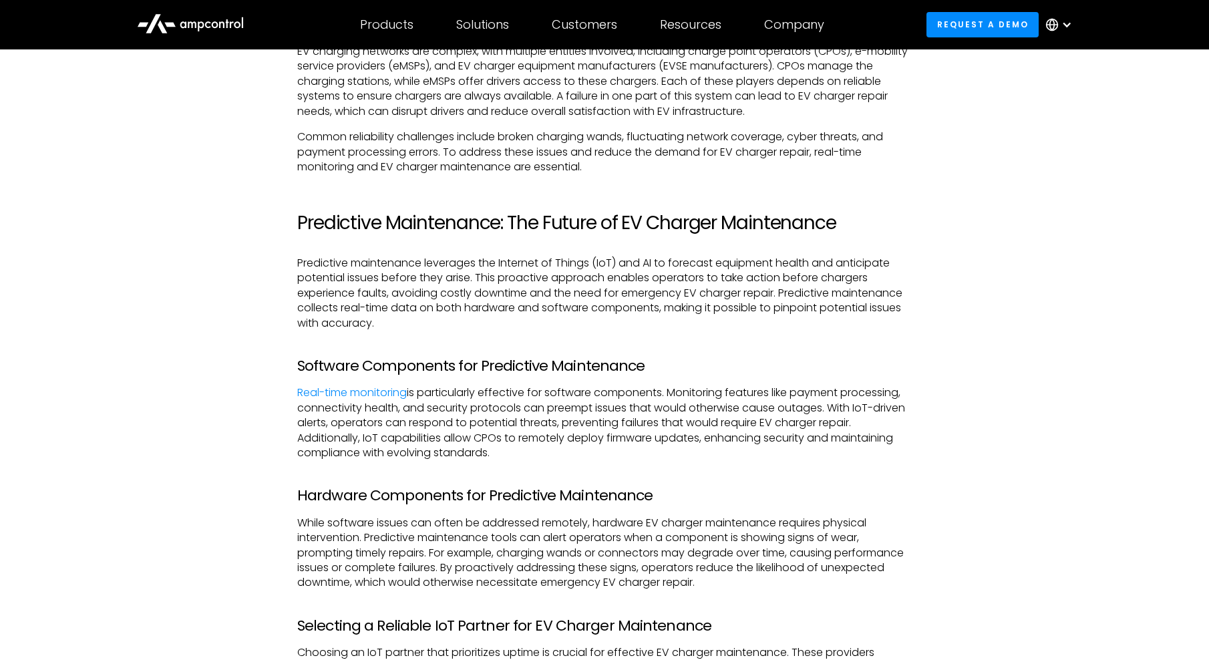
click at [767, 353] on div "As the electric vehicle (EV) market grows, EV charger repair and EV charger mai…" at bounding box center [604, 563] width 615 height 1865
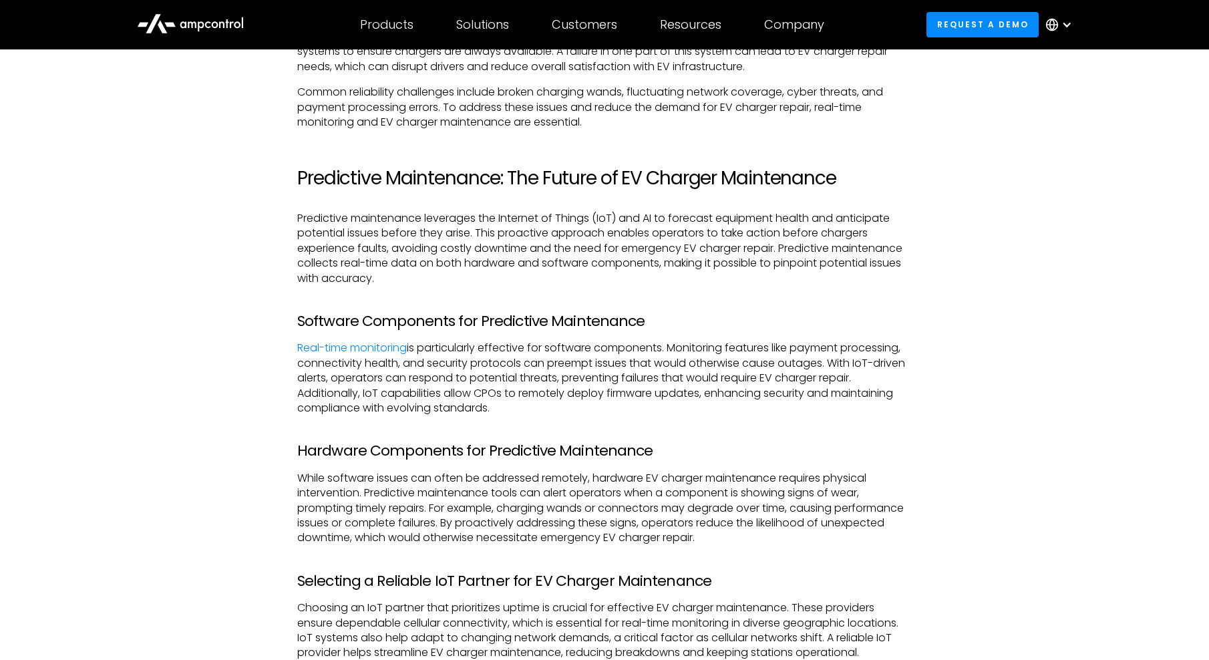
scroll to position [1403, 0]
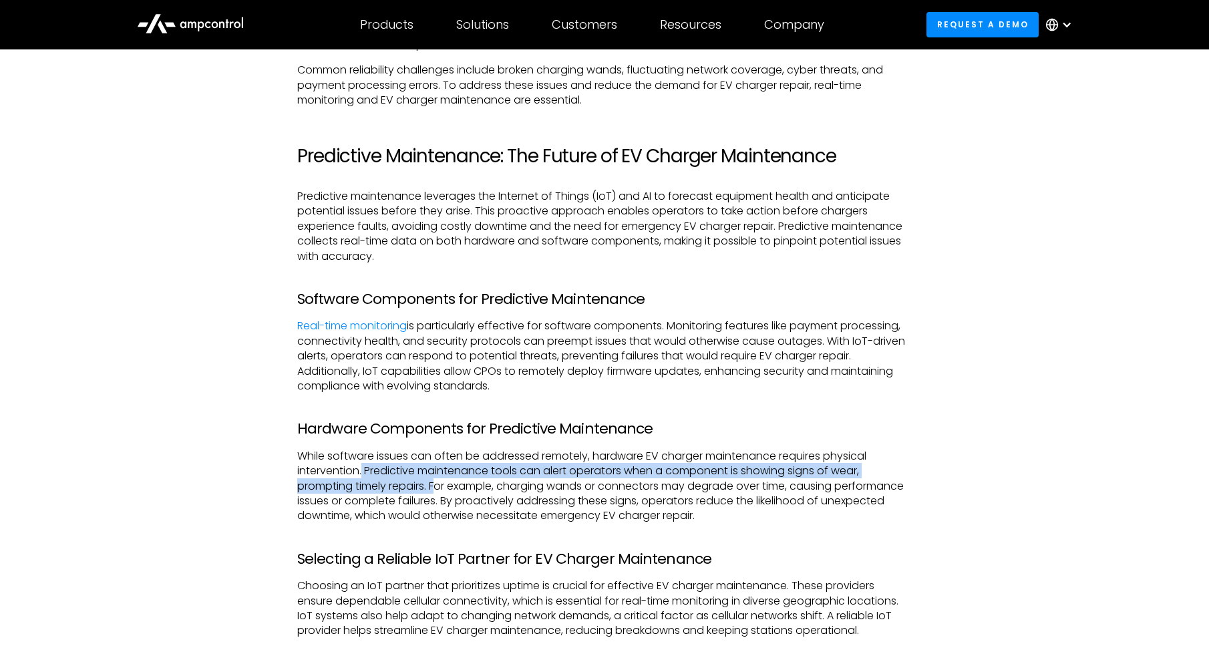
drag, startPoint x: 362, startPoint y: 474, endPoint x: 440, endPoint y: 493, distance: 79.7
click at [440, 493] on p "While software issues can often be addressed remotely, hardware EV charger main…" at bounding box center [604, 486] width 615 height 75
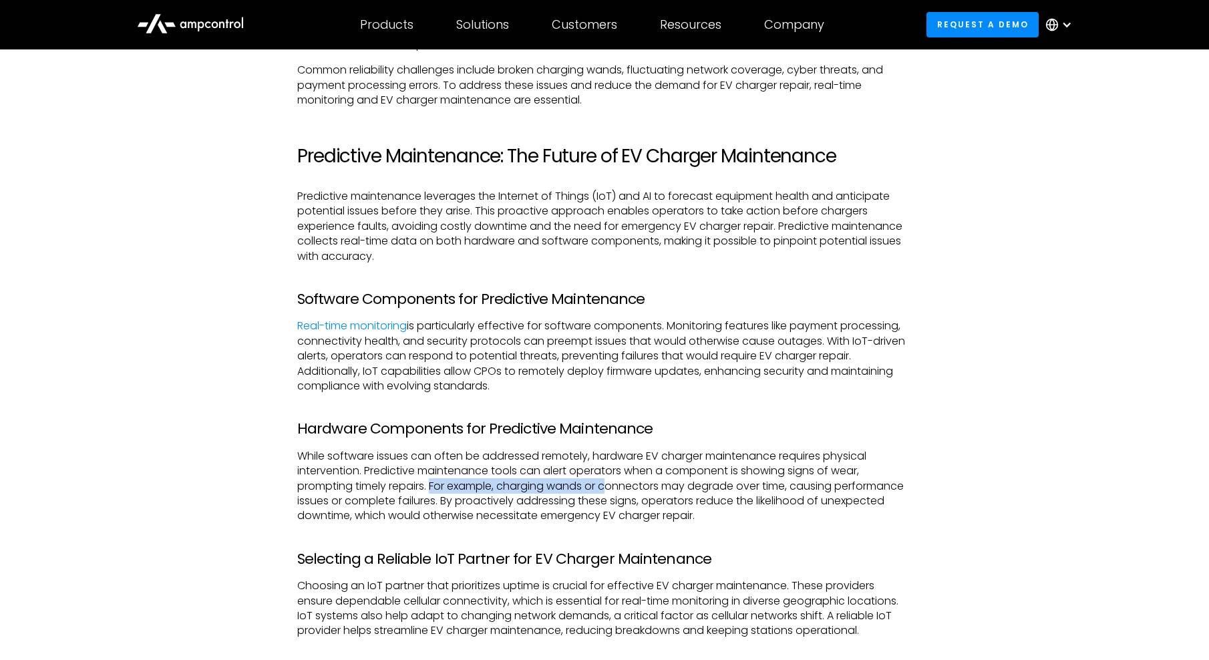
drag, startPoint x: 435, startPoint y: 482, endPoint x: 615, endPoint y: 493, distance: 180.7
click at [615, 493] on p "While software issues can often be addressed remotely, hardware EV charger main…" at bounding box center [604, 486] width 615 height 75
drag, startPoint x: 615, startPoint y: 493, endPoint x: 581, endPoint y: 486, distance: 34.7
click at [581, 486] on p "While software issues can often be addressed remotely, hardware EV charger main…" at bounding box center [604, 486] width 615 height 75
drag, startPoint x: 703, startPoint y: 494, endPoint x: 769, endPoint y: 494, distance: 65.5
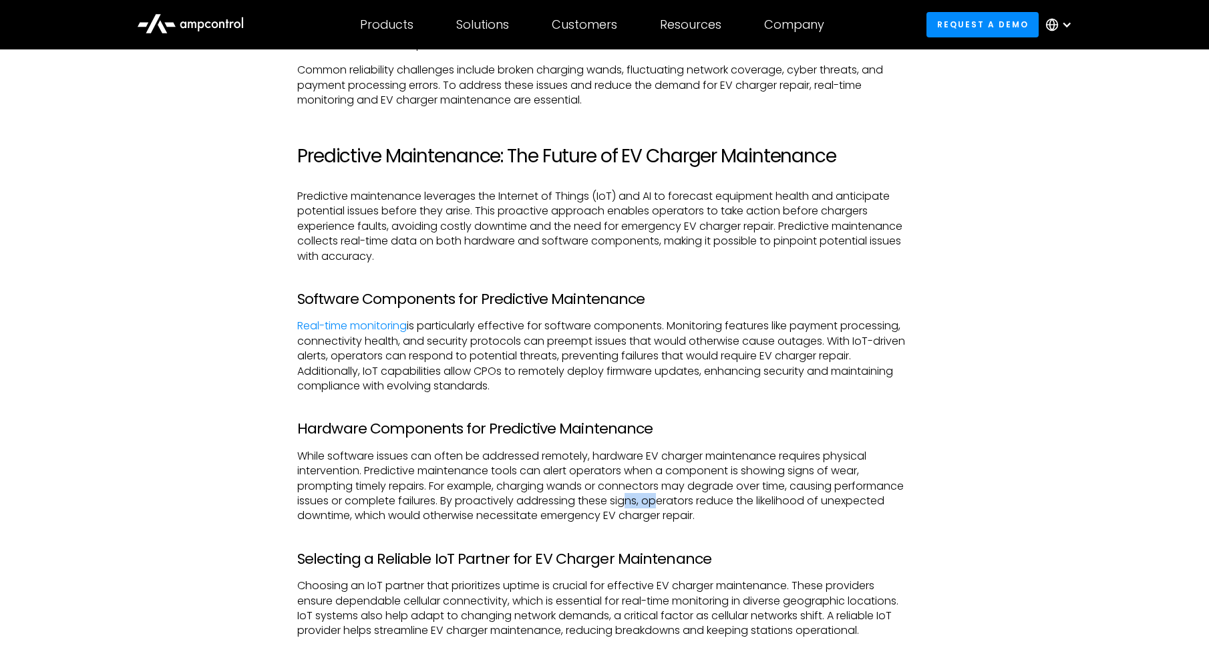
click at [769, 494] on p "While software issues can often be addressed remotely, hardware EV charger main…" at bounding box center [604, 486] width 615 height 75
drag, startPoint x: 769, startPoint y: 494, endPoint x: 812, endPoint y: 494, distance: 42.7
click at [812, 494] on p "While software issues can often be addressed remotely, hardware EV charger main…" at bounding box center [604, 486] width 615 height 75
click at [814, 510] on p "While software issues can often be addressed remotely, hardware EV charger main…" at bounding box center [604, 486] width 615 height 75
click at [786, 491] on p "While software issues can often be addressed remotely, hardware EV charger main…" at bounding box center [604, 486] width 615 height 75
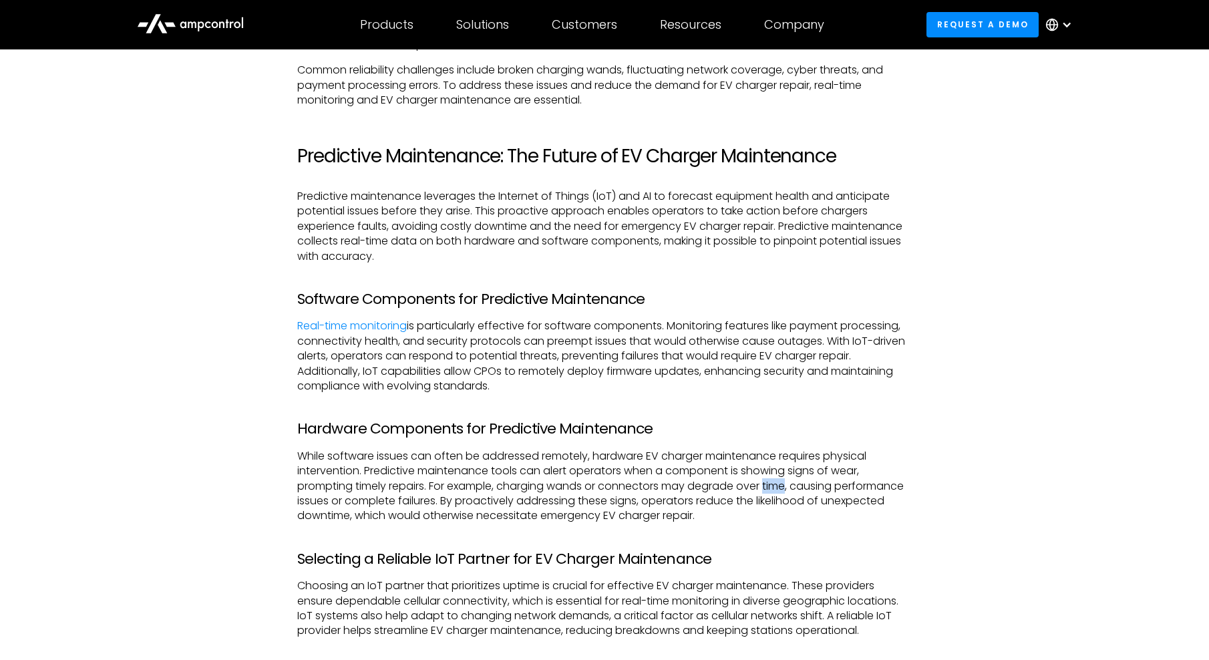
click at [786, 491] on p "While software issues can often be addressed remotely, hardware EV charger main…" at bounding box center [604, 486] width 615 height 75
drag, startPoint x: 786, startPoint y: 491, endPoint x: 788, endPoint y: 504, distance: 12.8
click at [788, 504] on p "While software issues can often be addressed remotely, hardware EV charger main…" at bounding box center [604, 486] width 615 height 75
click at [658, 495] on p "While software issues can often be addressed remotely, hardware EV charger main…" at bounding box center [604, 486] width 615 height 75
click at [466, 489] on p "While software issues can often be addressed remotely, hardware EV charger main…" at bounding box center [604, 486] width 615 height 75
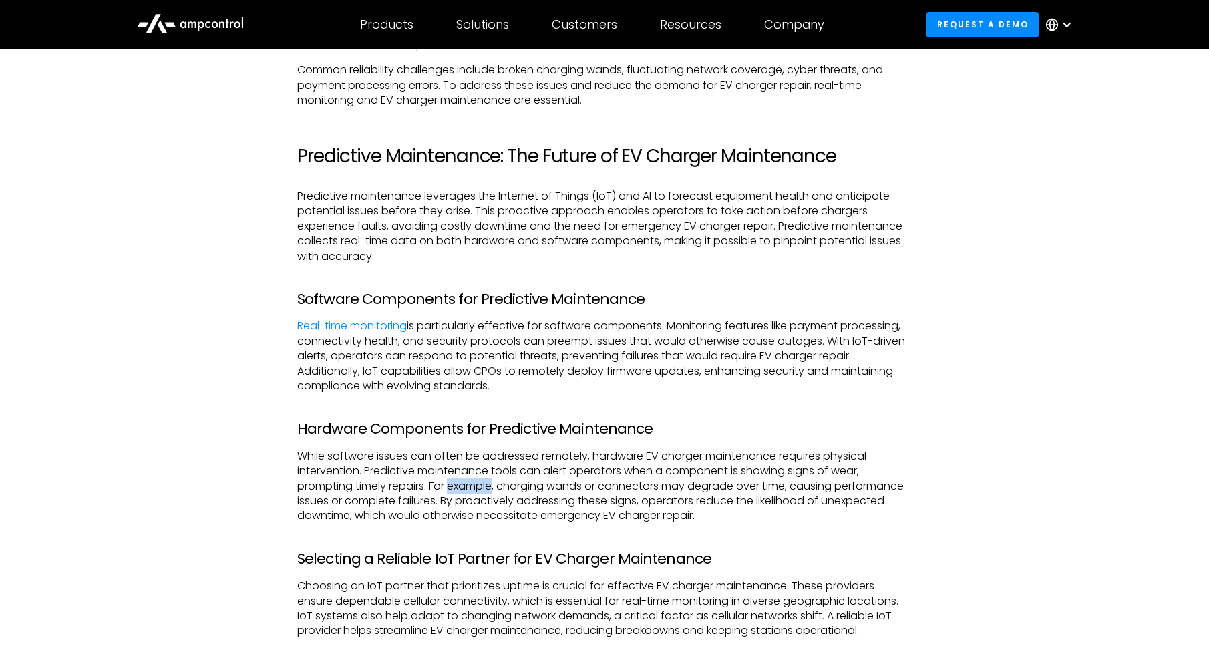
click at [466, 489] on p "While software issues can often be addressed remotely, hardware EV charger main…" at bounding box center [604, 486] width 615 height 75
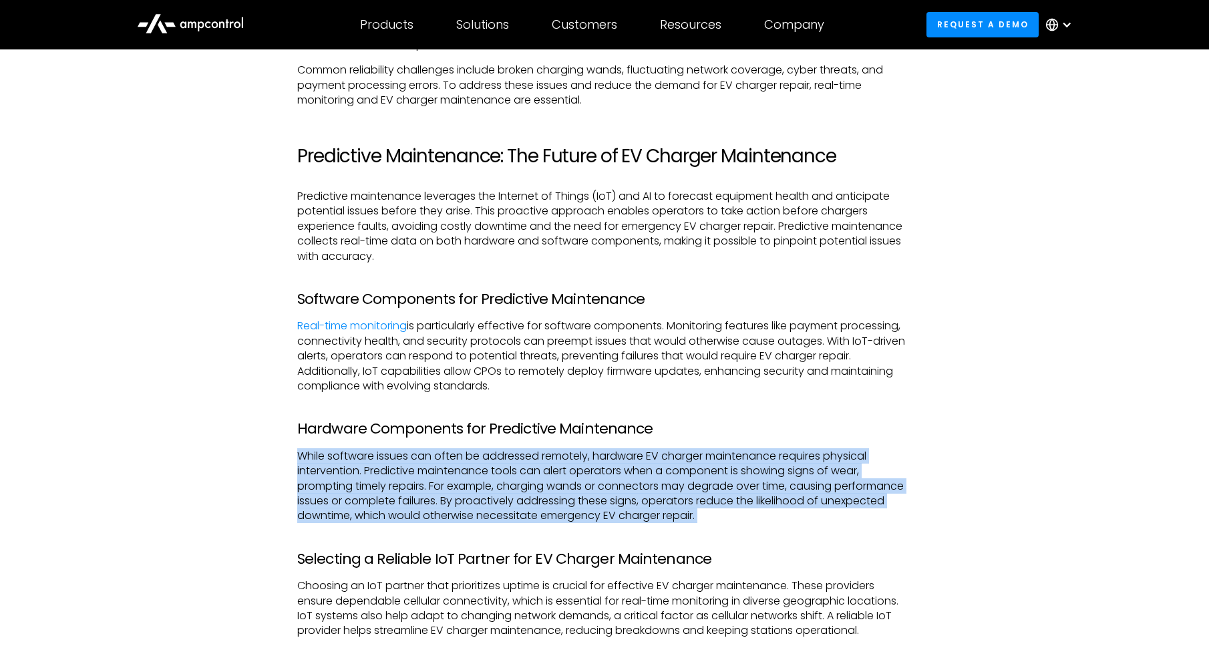
click at [466, 489] on p "While software issues can often be addressed remotely, hardware EV charger main…" at bounding box center [604, 486] width 615 height 75
drag, startPoint x: 466, startPoint y: 489, endPoint x: 846, endPoint y: 513, distance: 380.8
click at [846, 513] on p "While software issues can often be addressed remotely, hardware EV charger main…" at bounding box center [604, 486] width 615 height 75
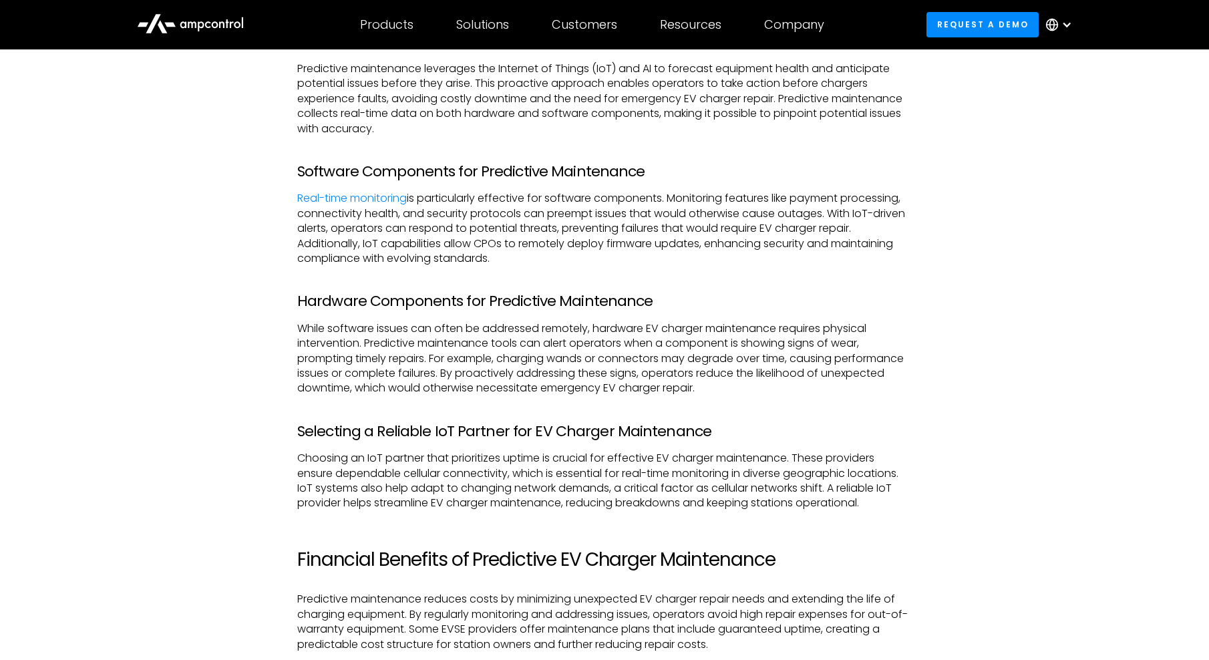
scroll to position [1536, 0]
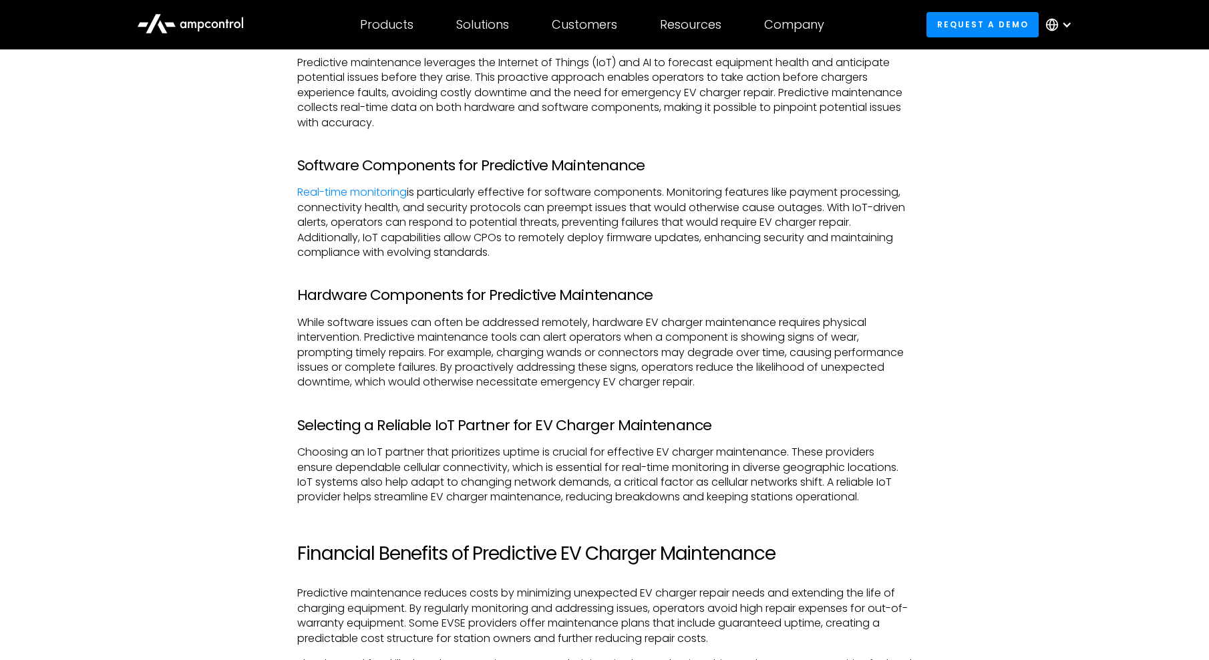
click at [550, 449] on p "Choosing an IoT partner that prioritizes uptime is crucial for effective EV cha…" at bounding box center [604, 475] width 615 height 60
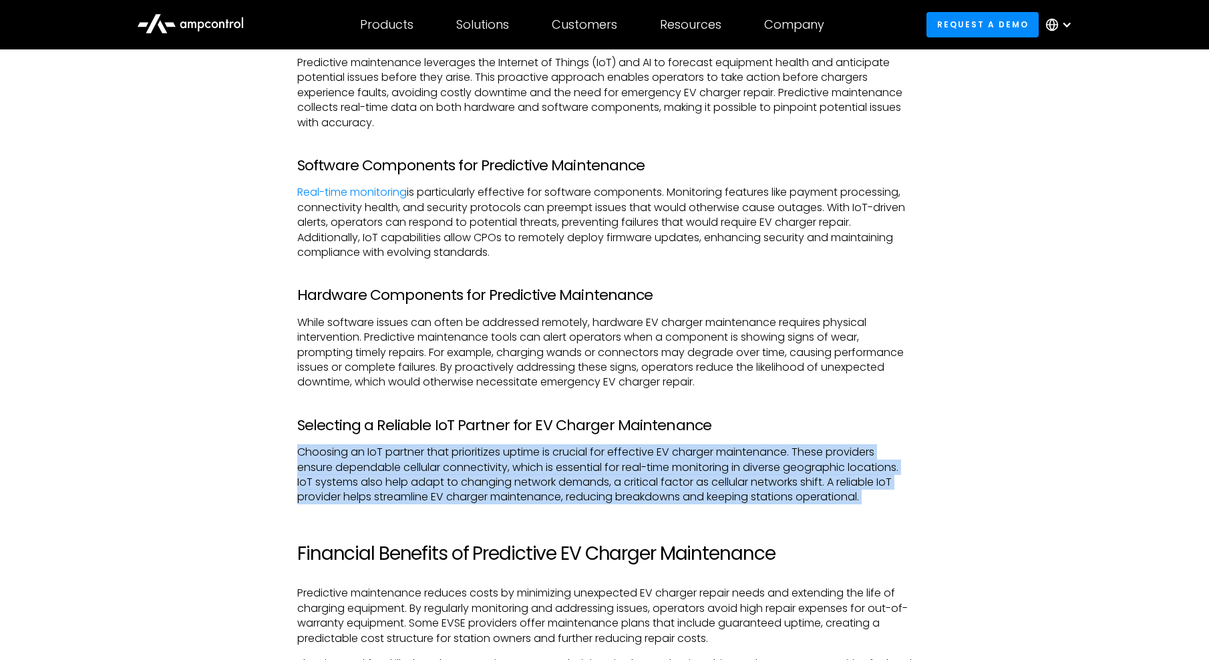
click at [550, 449] on p "Choosing an IoT partner that prioritizes uptime is crucial for effective EV cha…" at bounding box center [604, 475] width 615 height 60
drag, startPoint x: 550, startPoint y: 449, endPoint x: 603, endPoint y: 462, distance: 54.3
click at [603, 462] on p "Choosing an IoT partner that prioritizes uptime is crucial for effective EV cha…" at bounding box center [604, 475] width 615 height 60
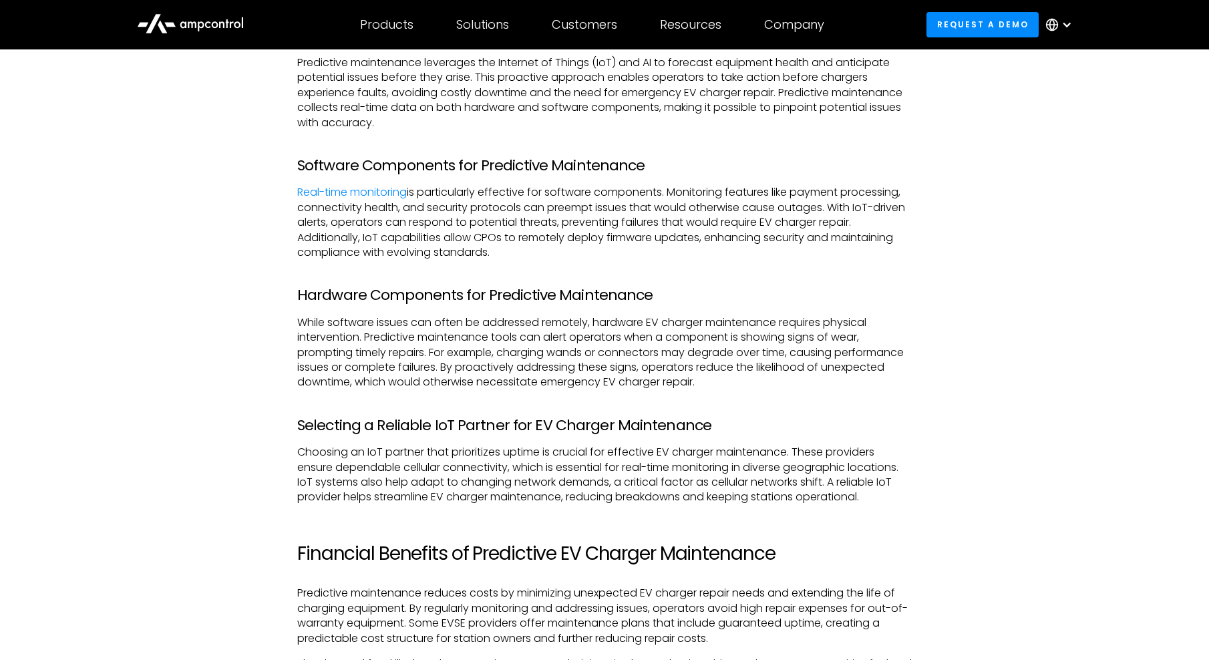
click at [636, 457] on p "Choosing an IoT partner that prioritizes uptime is crucial for effective EV cha…" at bounding box center [604, 475] width 615 height 60
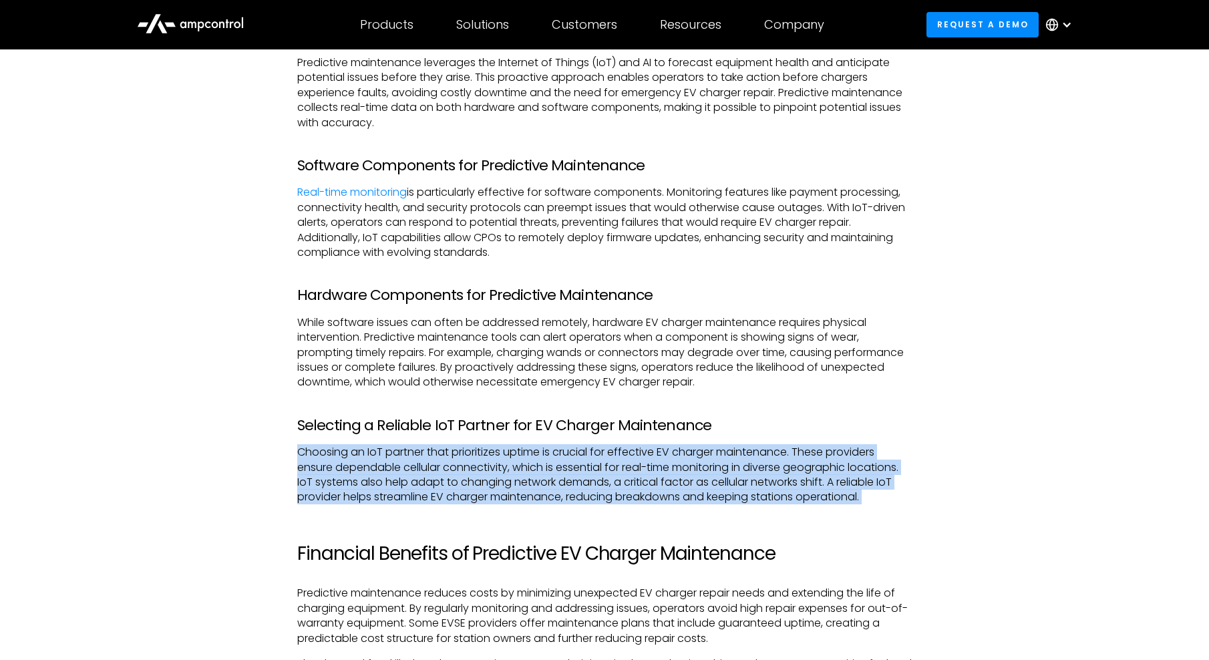
click at [636, 457] on p "Choosing an IoT partner that prioritizes uptime is crucial for effective EV cha…" at bounding box center [604, 475] width 615 height 60
drag, startPoint x: 636, startPoint y: 457, endPoint x: 758, endPoint y: 482, distance: 124.8
click at [752, 486] on p "Choosing an IoT partner that prioritizes uptime is crucial for effective EV cha…" at bounding box center [604, 475] width 615 height 60
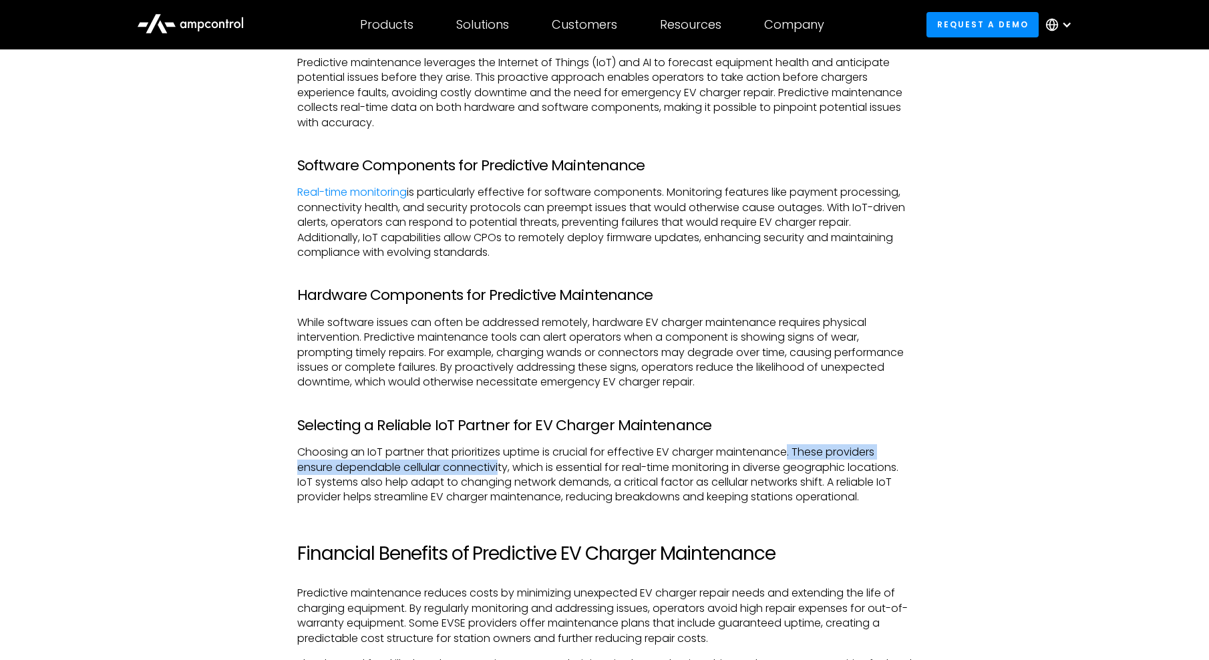
drag, startPoint x: 790, startPoint y: 455, endPoint x: 502, endPoint y: 474, distance: 288.5
click at [502, 474] on p "Choosing an IoT partner that prioritizes uptime is crucial for effective EV cha…" at bounding box center [604, 475] width 615 height 60
click at [525, 474] on p "Choosing an IoT partner that prioritizes uptime is crucial for effective EV cha…" at bounding box center [604, 475] width 615 height 60
drag, startPoint x: 522, startPoint y: 478, endPoint x: 650, endPoint y: 482, distance: 127.6
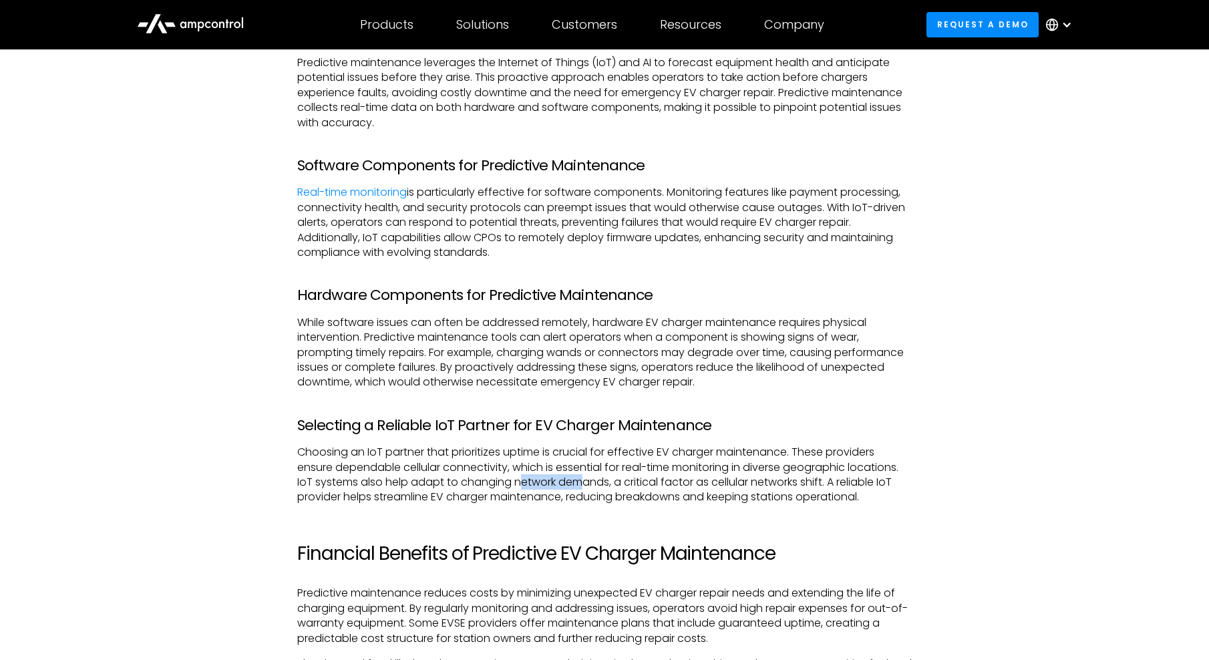
click at [650, 482] on p "Choosing an IoT partner that prioritizes uptime is crucial for effective EV cha…" at bounding box center [604, 475] width 615 height 60
drag, startPoint x: 650, startPoint y: 482, endPoint x: 718, endPoint y: 483, distance: 68.1
click at [717, 483] on p "Choosing an IoT partner that prioritizes uptime is crucial for effective EV cha…" at bounding box center [604, 475] width 615 height 60
click at [788, 480] on p "Choosing an IoT partner that prioritizes uptime is crucial for effective EV cha…" at bounding box center [604, 475] width 615 height 60
drag, startPoint x: 737, startPoint y: 465, endPoint x: 777, endPoint y: 470, distance: 40.3
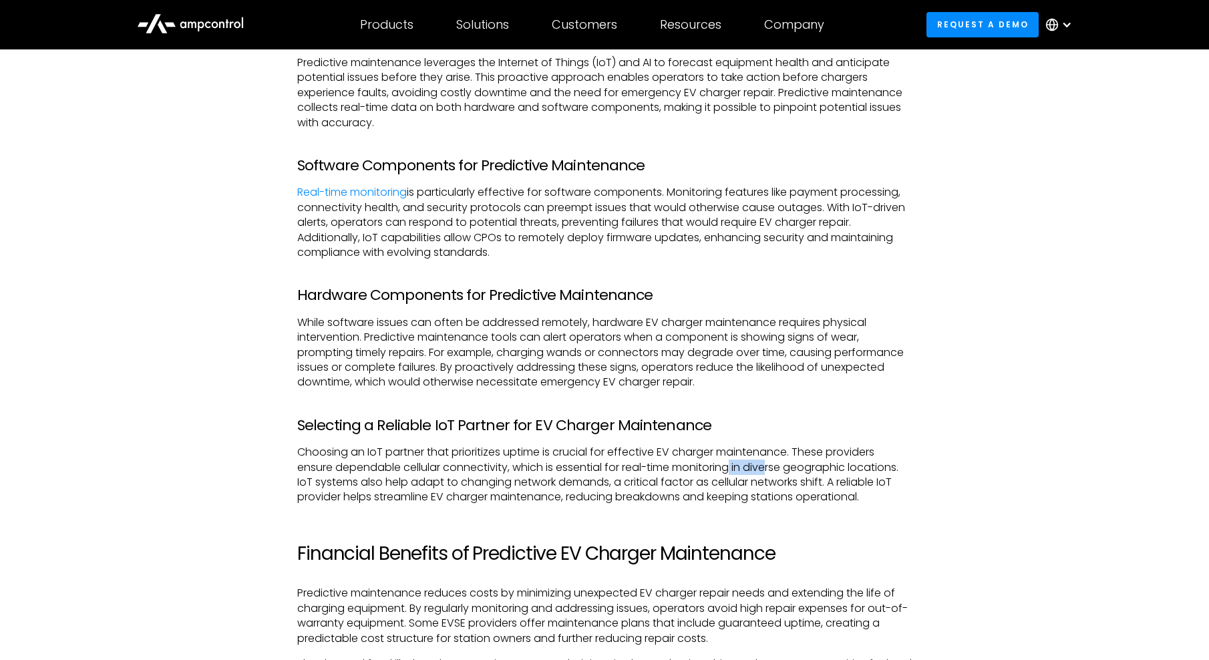
click at [777, 470] on p "Choosing an IoT partner that prioritizes uptime is crucial for effective EV cha…" at bounding box center [604, 475] width 615 height 60
drag, startPoint x: 777, startPoint y: 470, endPoint x: 807, endPoint y: 471, distance: 29.4
click at [807, 471] on p "Choosing an IoT partner that prioritizes uptime is crucial for effective EV cha…" at bounding box center [604, 475] width 615 height 60
click at [811, 471] on p "Choosing an IoT partner that prioritizes uptime is crucial for effective EV cha…" at bounding box center [604, 475] width 615 height 60
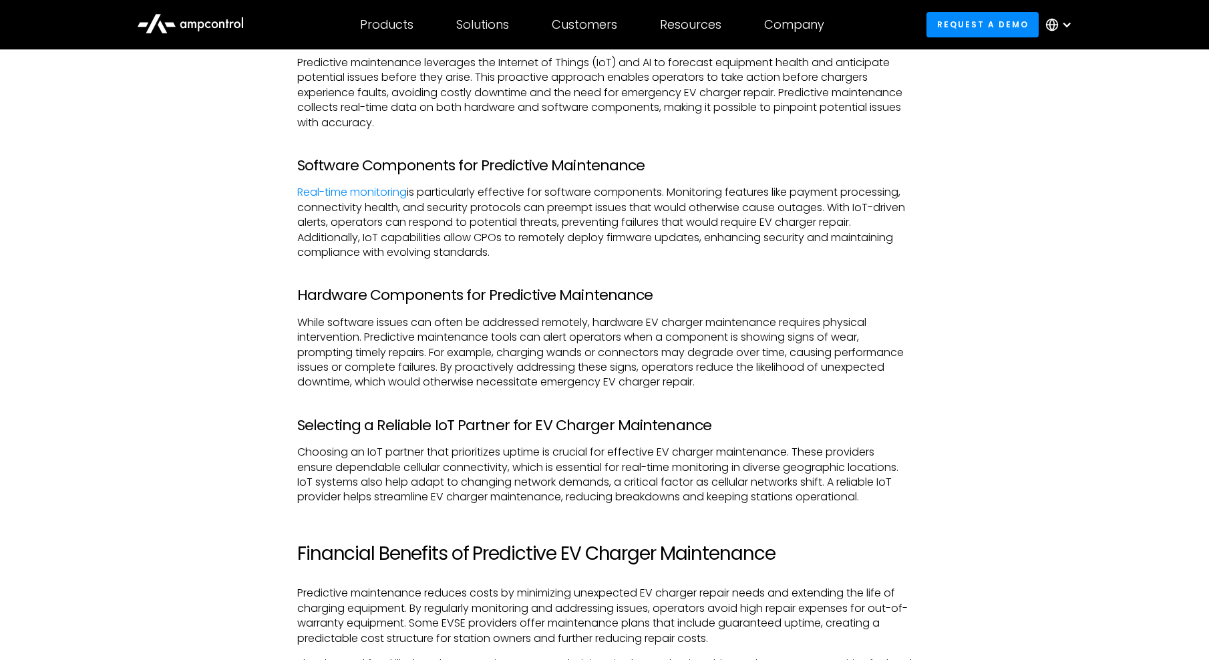
drag, startPoint x: 811, startPoint y: 471, endPoint x: 888, endPoint y: 477, distance: 77.7
click at [888, 477] on p "Choosing an IoT partner that prioritizes uptime is crucial for effective EV cha…" at bounding box center [604, 475] width 615 height 60
drag, startPoint x: 313, startPoint y: 478, endPoint x: 388, endPoint y: 479, distance: 75.5
click at [388, 479] on p "Choosing an IoT partner that prioritizes uptime is crucial for effective EV cha…" at bounding box center [604, 475] width 615 height 60
drag, startPoint x: 388, startPoint y: 479, endPoint x: 423, endPoint y: 480, distance: 35.4
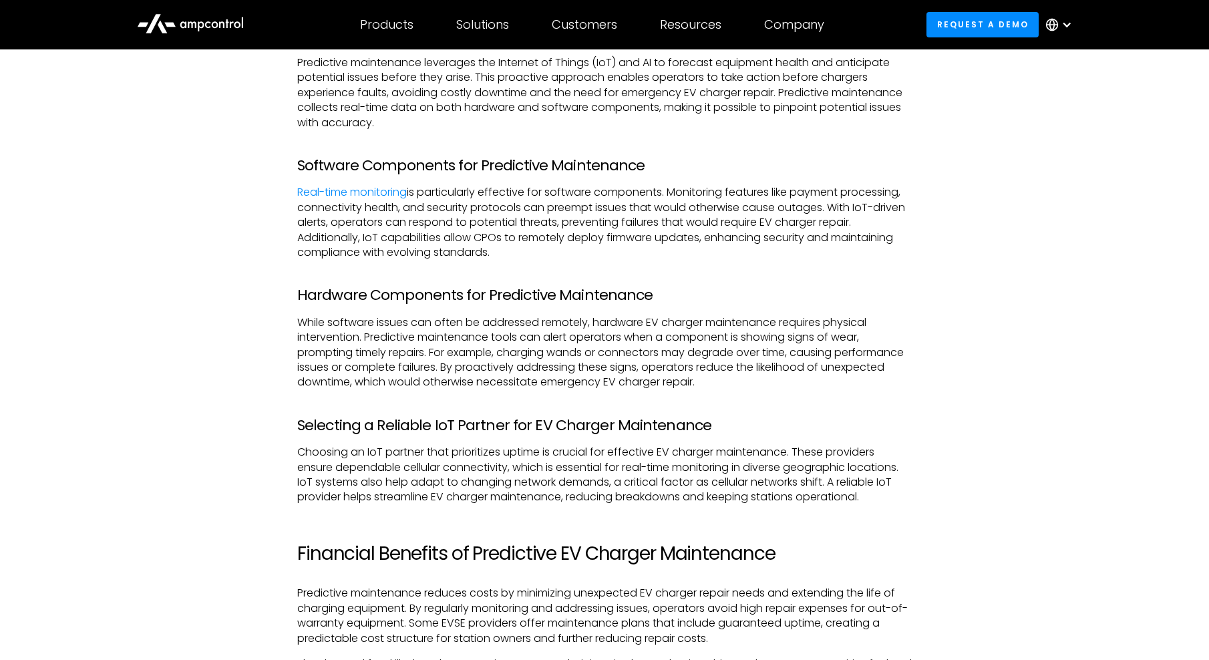
click at [423, 480] on p "Choosing an IoT partner that prioritizes uptime is crucial for effective EV cha…" at bounding box center [604, 475] width 615 height 60
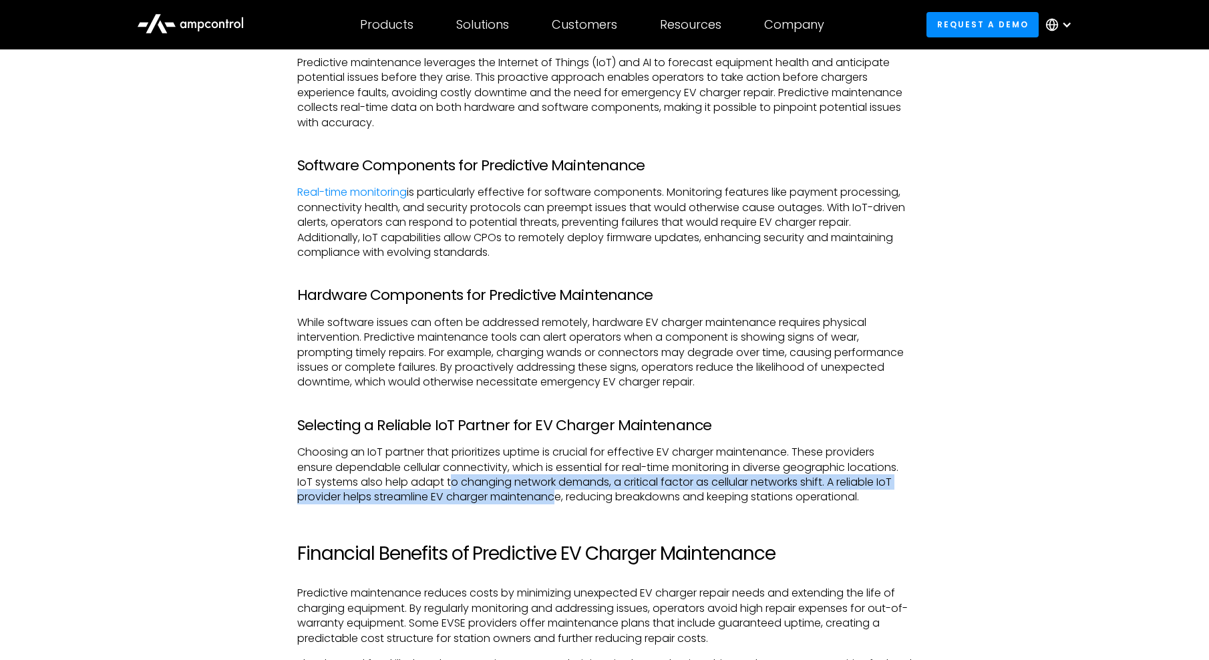
drag, startPoint x: 454, startPoint y: 485, endPoint x: 563, endPoint y: 494, distance: 109.2
click at [563, 494] on p "Choosing an IoT partner that prioritizes uptime is crucial for effective EV cha…" at bounding box center [604, 475] width 615 height 60
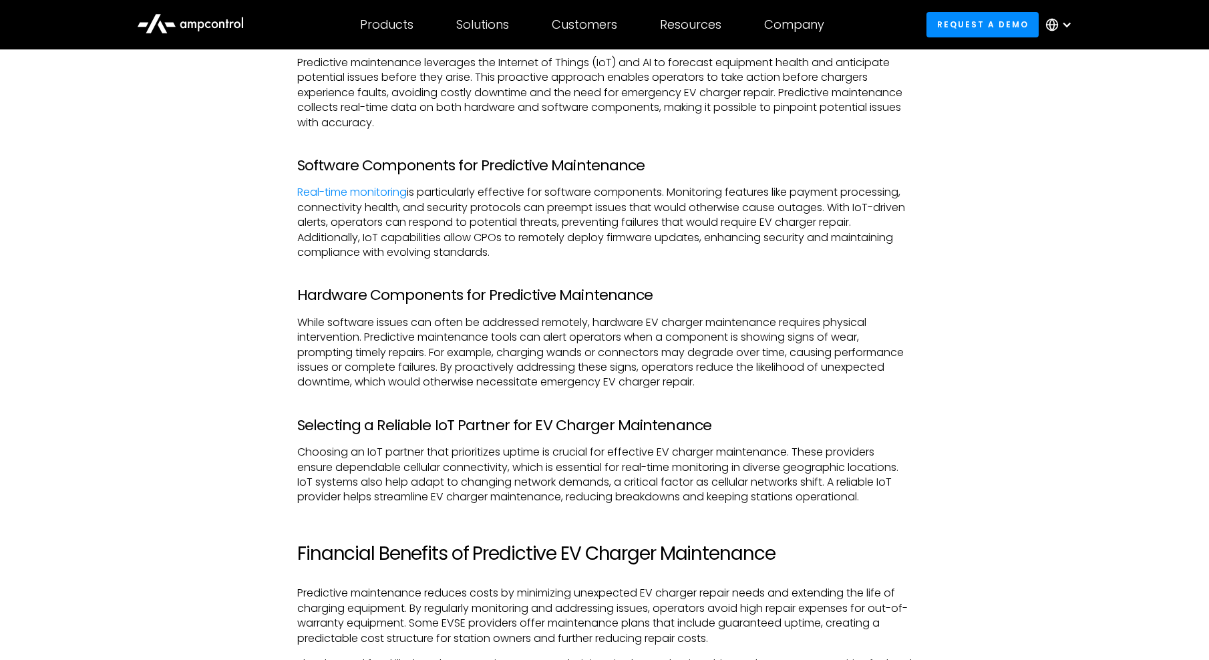
drag, startPoint x: 563, startPoint y: 494, endPoint x: 659, endPoint y: 499, distance: 96.3
click at [659, 499] on p "Choosing an IoT partner that prioritizes uptime is crucial for effective EV cha…" at bounding box center [604, 475] width 615 height 60
drag, startPoint x: 554, startPoint y: 486, endPoint x: 653, endPoint y: 485, distance: 99.5
click at [653, 485] on p "Choosing an IoT partner that prioritizes uptime is crucial for effective EV cha…" at bounding box center [604, 475] width 615 height 60
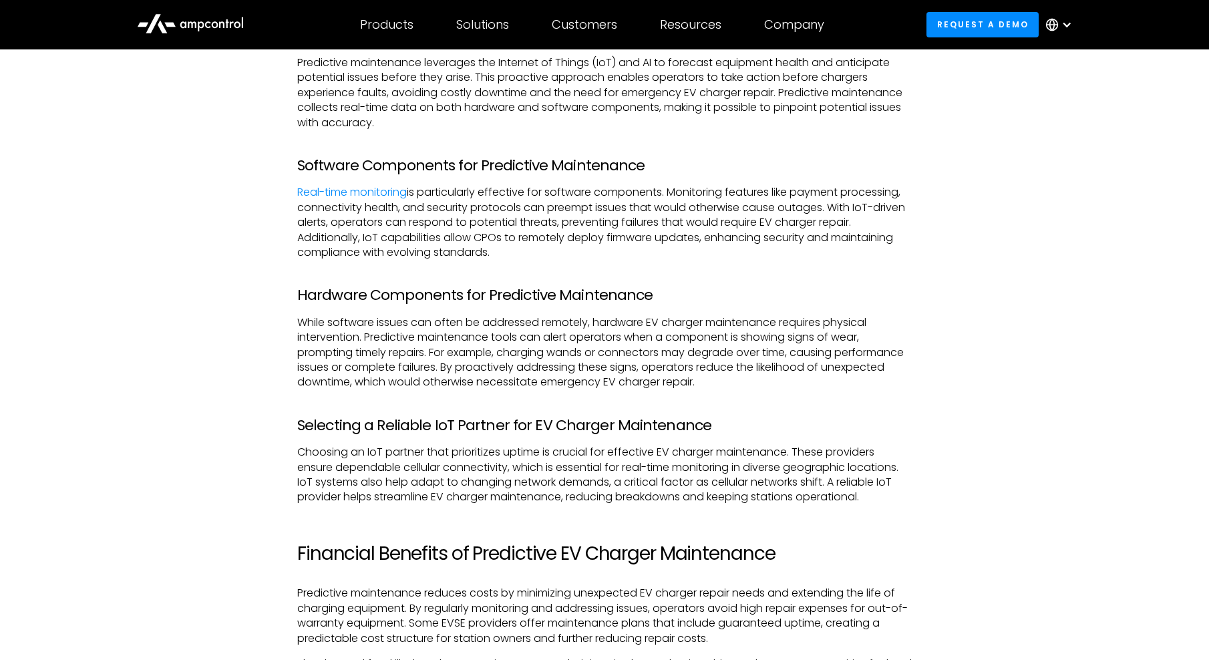
click at [683, 485] on p "Choosing an IoT partner that prioritizes uptime is crucial for effective EV cha…" at bounding box center [604, 475] width 615 height 60
drag, startPoint x: 683, startPoint y: 485, endPoint x: 737, endPoint y: 489, distance: 53.6
click at [737, 489] on p "Choosing an IoT partner that prioritizes uptime is crucial for effective EV cha…" at bounding box center [604, 475] width 615 height 60
drag, startPoint x: 762, startPoint y: 483, endPoint x: 805, endPoint y: 486, distance: 42.8
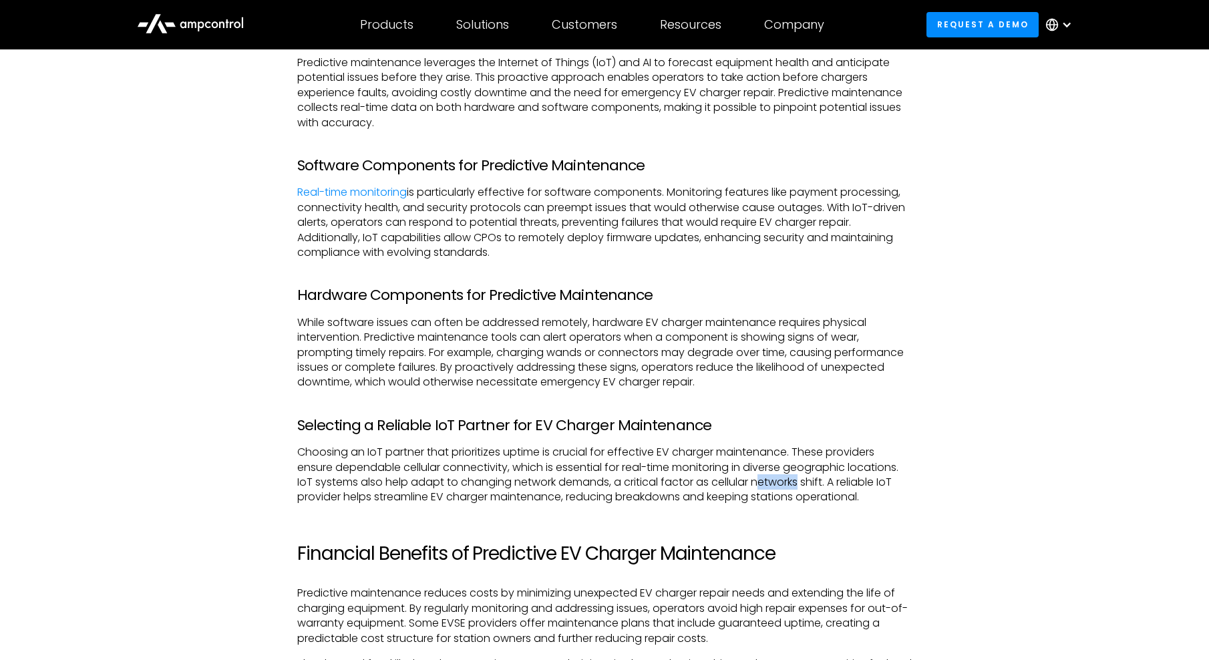
click at [805, 486] on p "Choosing an IoT partner that prioritizes uptime is crucial for effective EV cha…" at bounding box center [604, 475] width 615 height 60
drag, startPoint x: 805, startPoint y: 486, endPoint x: 823, endPoint y: 507, distance: 28.0
click at [816, 512] on div "As the electric vehicle (EV) market grows, EV charger repair and EV charger mai…" at bounding box center [604, 363] width 615 height 1865
drag, startPoint x: 826, startPoint y: 484, endPoint x: 538, endPoint y: 494, distance: 288.1
click at [538, 494] on p "Choosing an IoT partner that prioritizes uptime is crucial for effective EV cha…" at bounding box center [604, 475] width 615 height 60
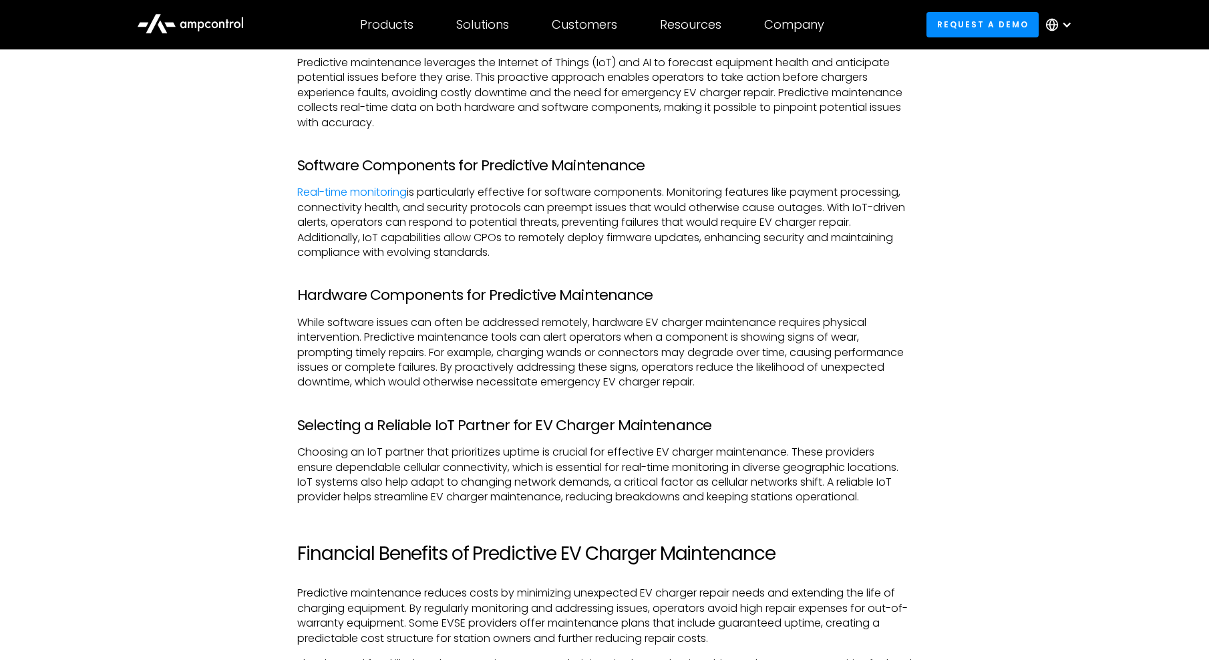
drag, startPoint x: 538, startPoint y: 494, endPoint x: 590, endPoint y: 492, distance: 52.2
click at [590, 492] on p "Choosing an IoT partner that prioritizes uptime is crucial for effective EV cha…" at bounding box center [604, 475] width 615 height 60
click at [681, 499] on p "Choosing an IoT partner that prioritizes uptime is crucial for effective EV cha…" at bounding box center [604, 475] width 615 height 60
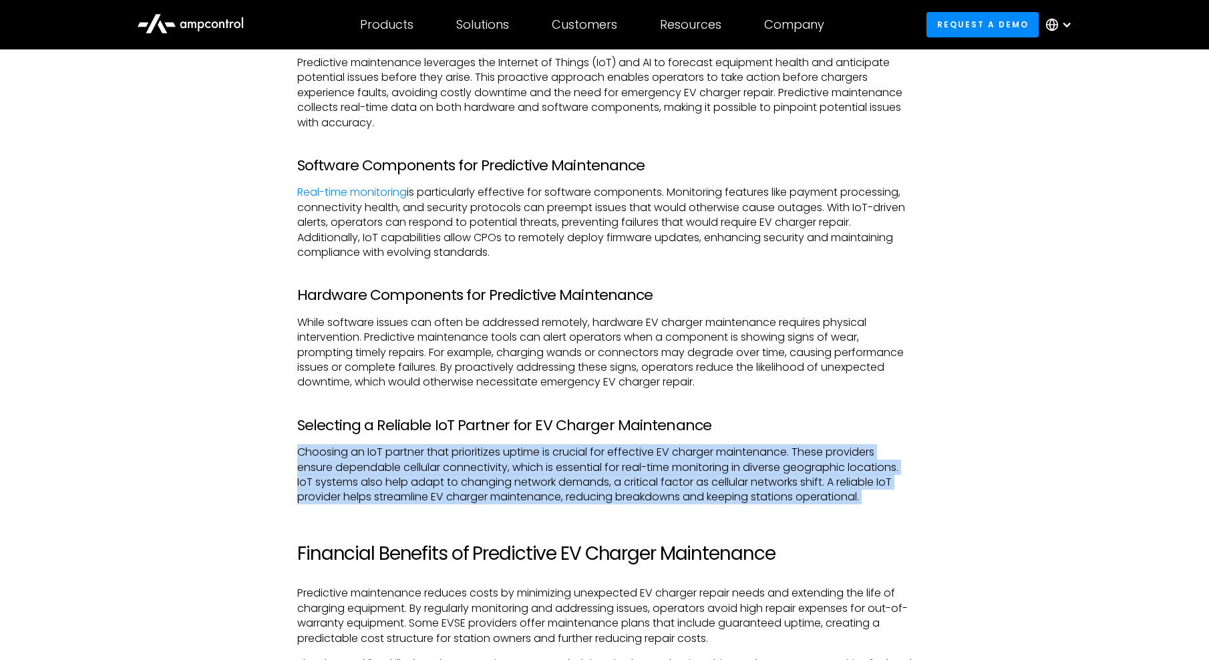
click at [681, 499] on p "Choosing an IoT partner that prioritizes uptime is crucial for effective EV cha…" at bounding box center [604, 475] width 615 height 60
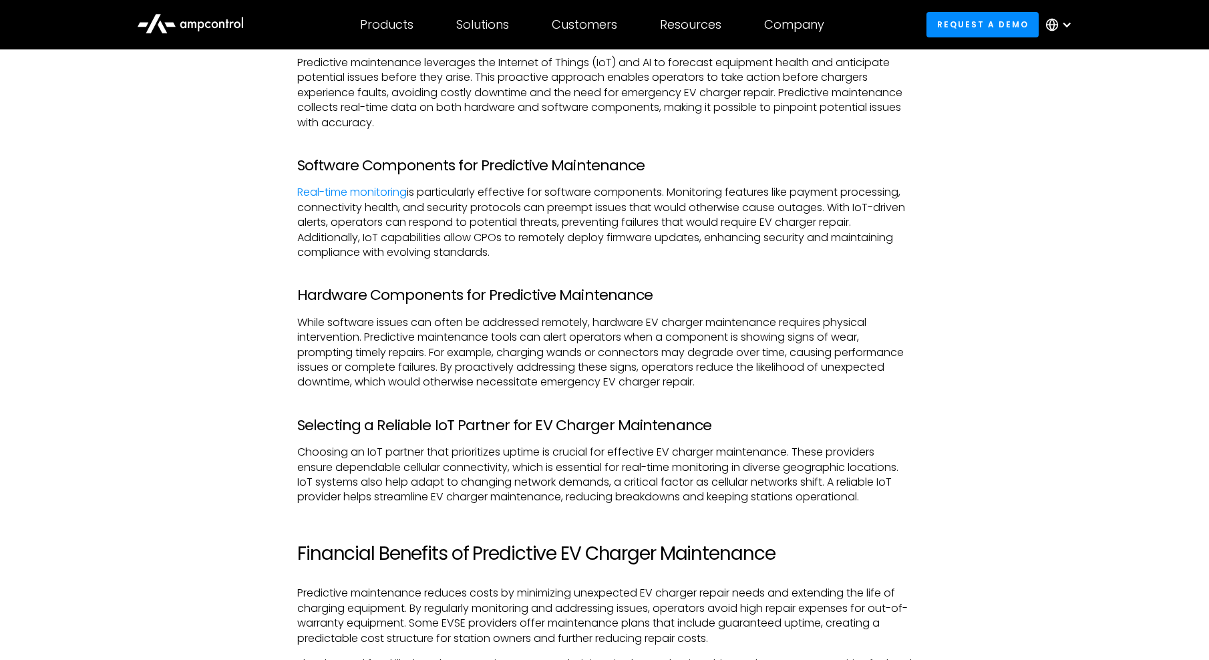
drag, startPoint x: 681, startPoint y: 499, endPoint x: 769, endPoint y: 508, distance: 88.6
click at [769, 508] on div "As the electric vehicle (EV) market grows, EV charger repair and EV charger mai…" at bounding box center [604, 363] width 615 height 1865
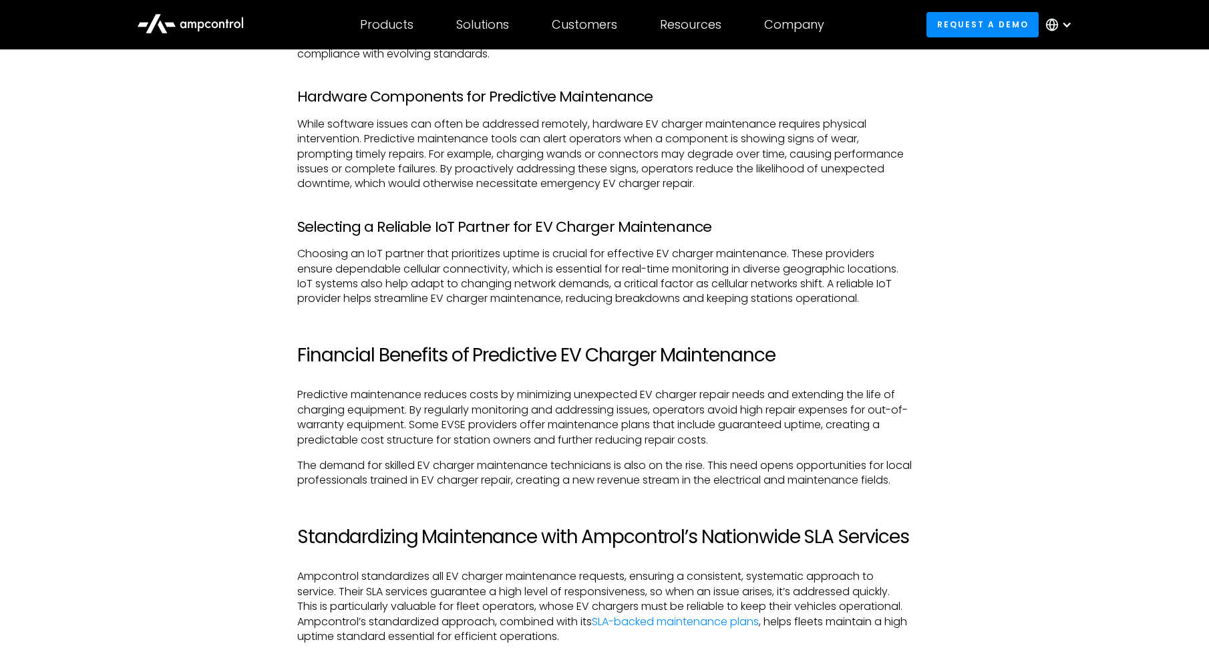
scroll to position [1737, 0]
click at [360, 363] on h2 "Financial Benefits of Predictive EV Charger Maintenance" at bounding box center [604, 353] width 615 height 23
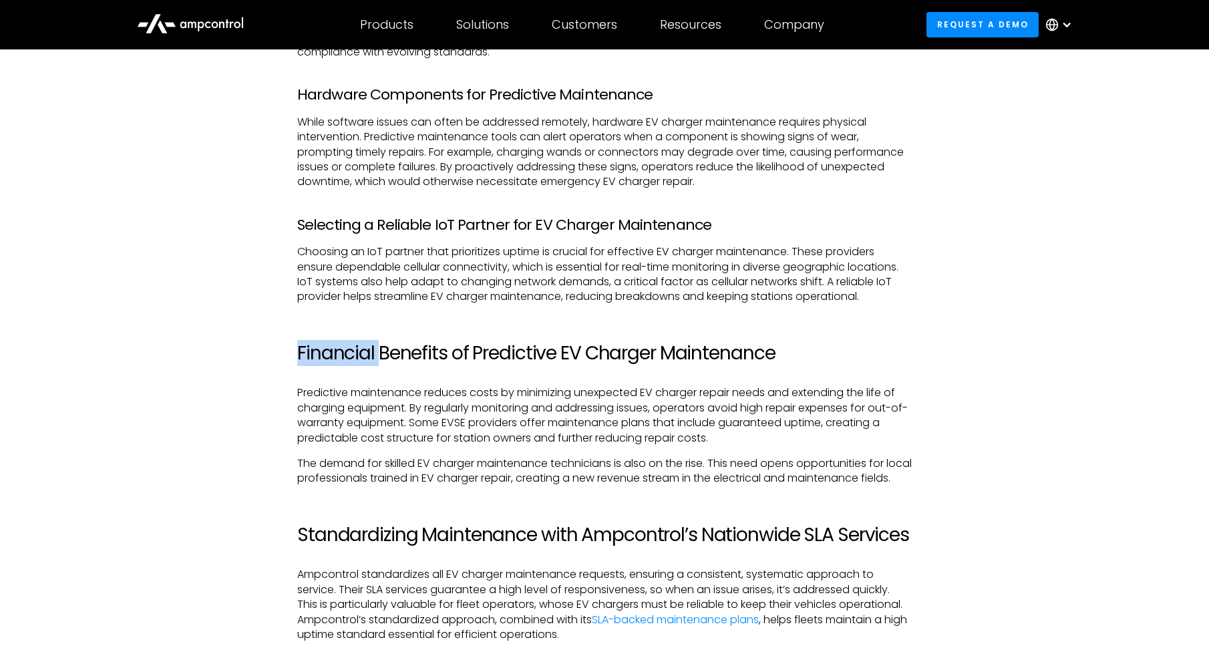
click at [360, 363] on h2 "Financial Benefits of Predictive EV Charger Maintenance" at bounding box center [604, 353] width 615 height 23
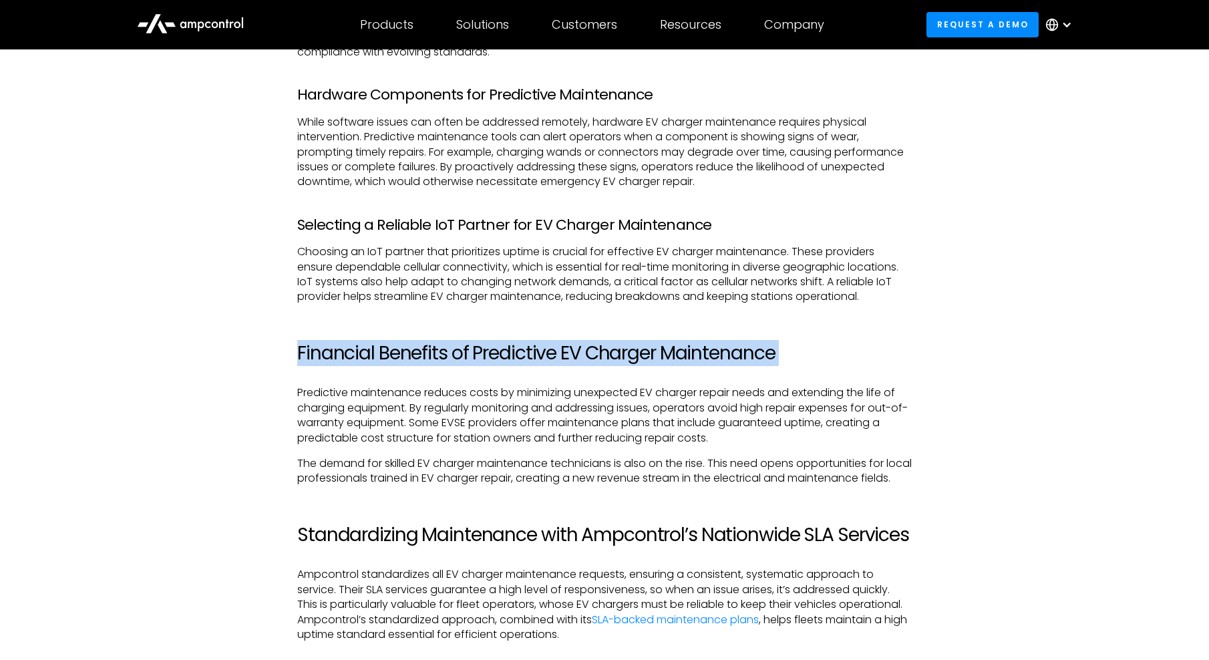
click at [360, 363] on h2 "Financial Benefits of Predictive EV Charger Maintenance" at bounding box center [604, 353] width 615 height 23
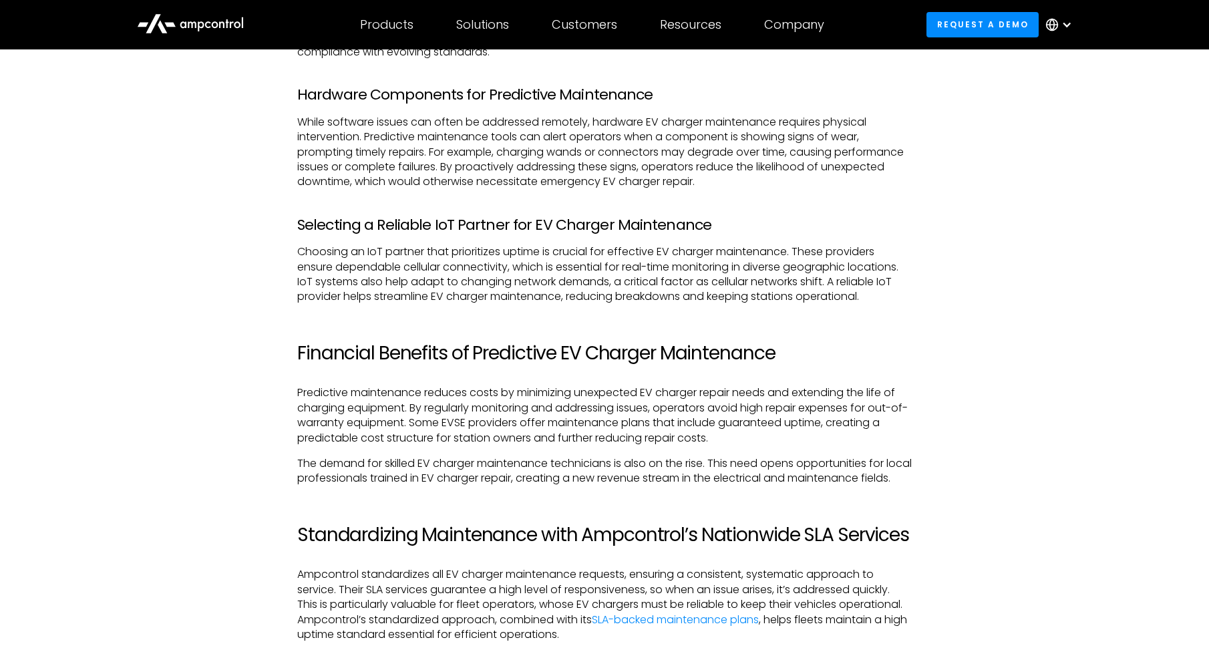
drag, startPoint x: 360, startPoint y: 363, endPoint x: 566, endPoint y: 475, distance: 234.3
click at [566, 475] on p "The demand for skilled EV charger maintenance technicians is also on the rise. …" at bounding box center [604, 471] width 615 height 30
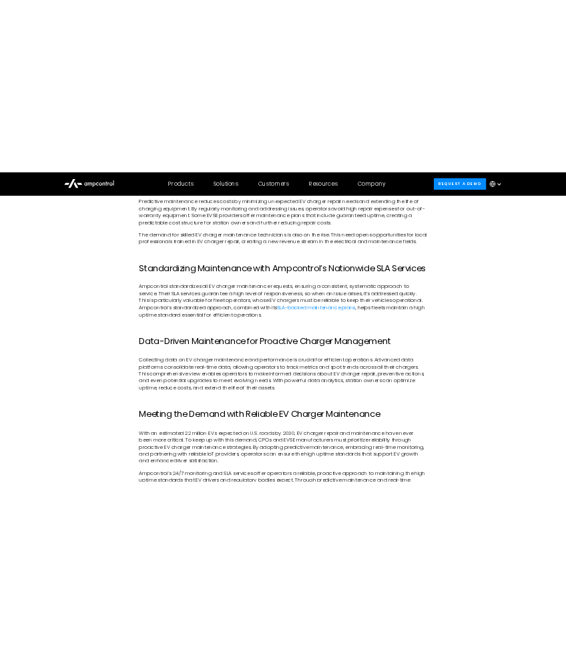
scroll to position [2071, 0]
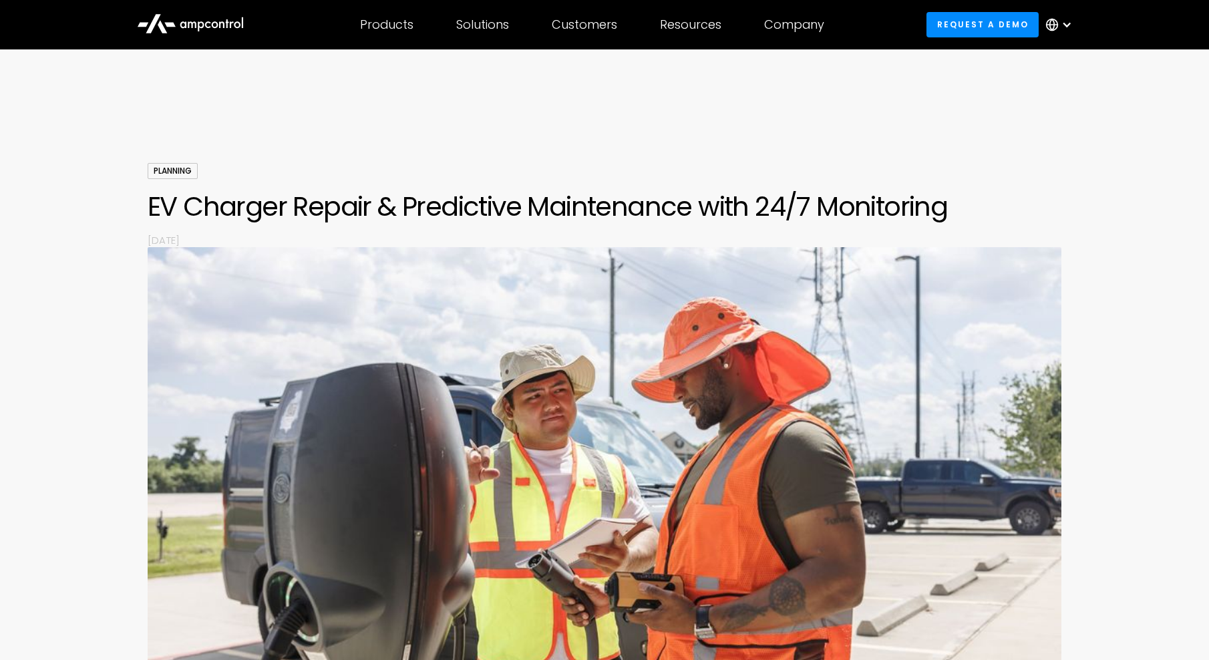
click at [450, 199] on h1 "EV Charger Repair & Predictive Maintenance with 24/7 Monitoring" at bounding box center [605, 206] width 914 height 32
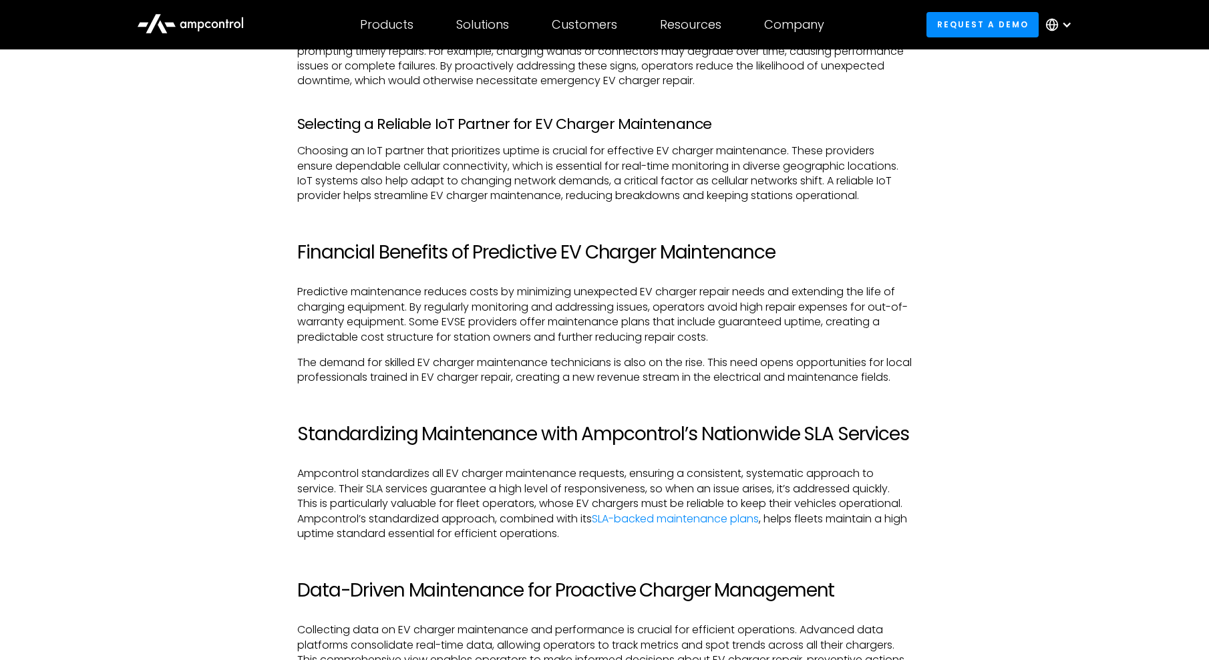
scroll to position [2271, 0]
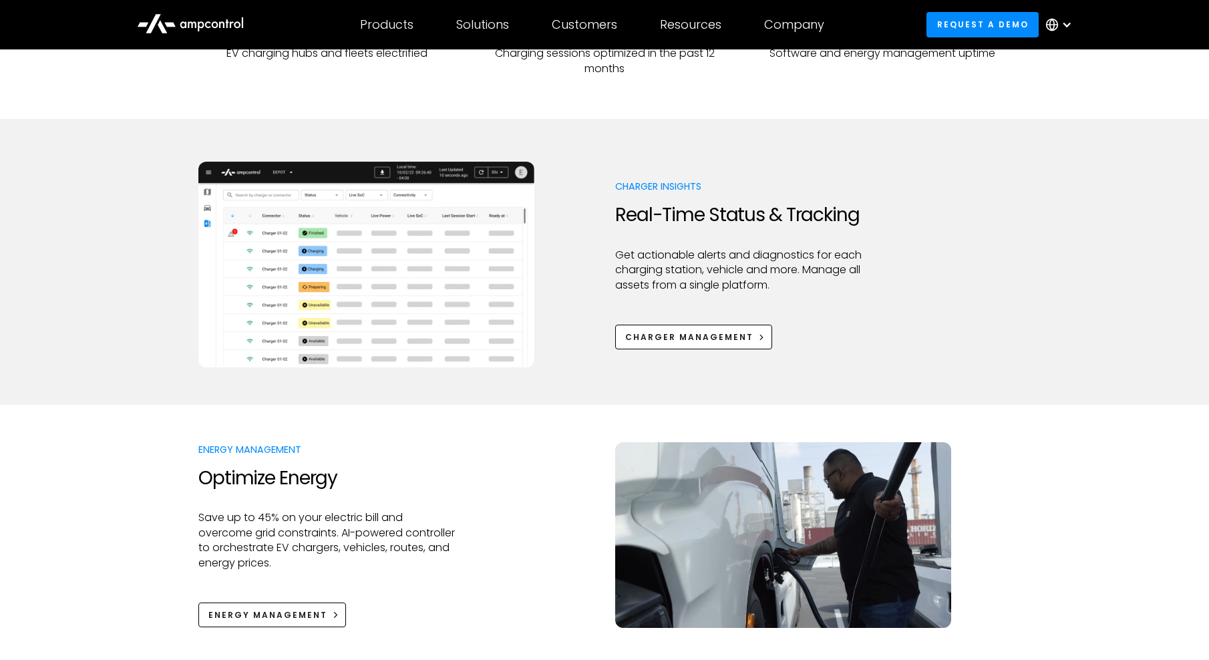
scroll to position [601, 0]
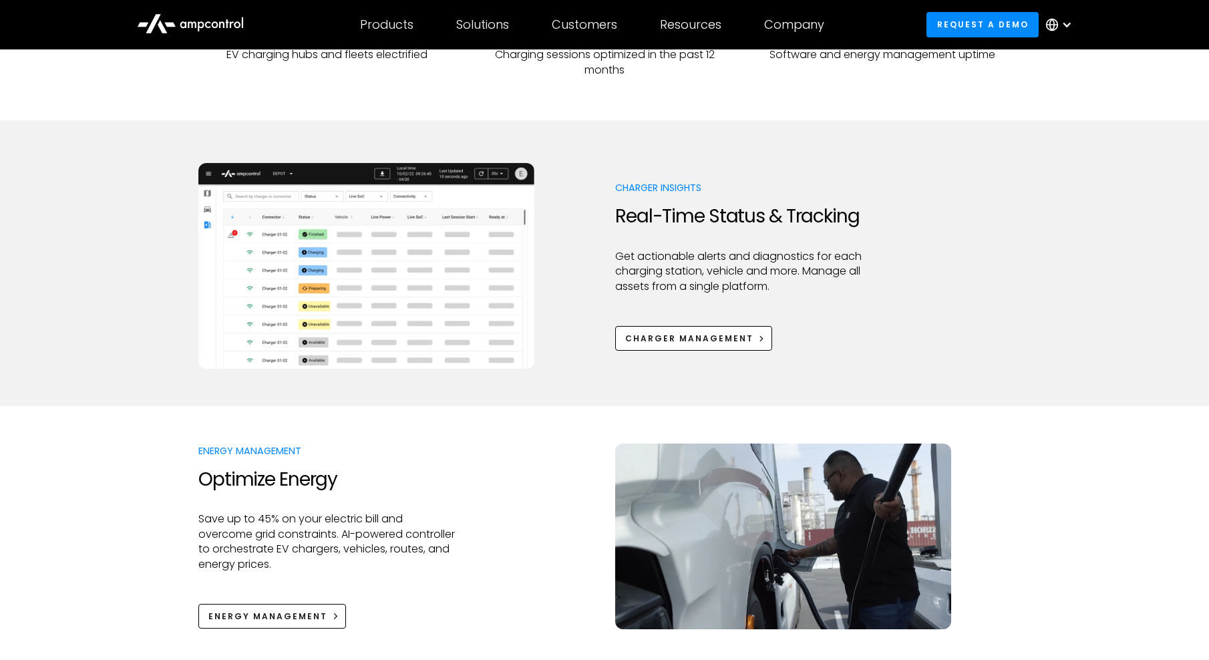
click at [723, 200] on div at bounding box center [743, 199] width 257 height 11
click at [745, 228] on h2 "Real-Time Status & Tracking" at bounding box center [743, 216] width 257 height 23
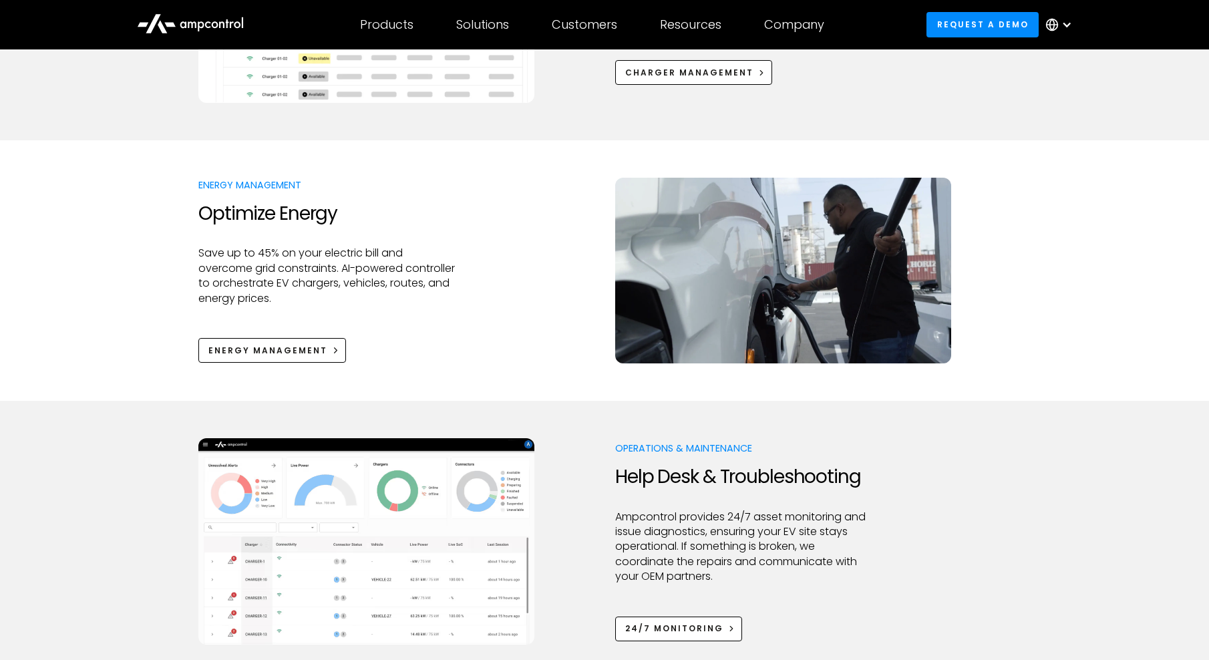
scroll to position [1069, 0]
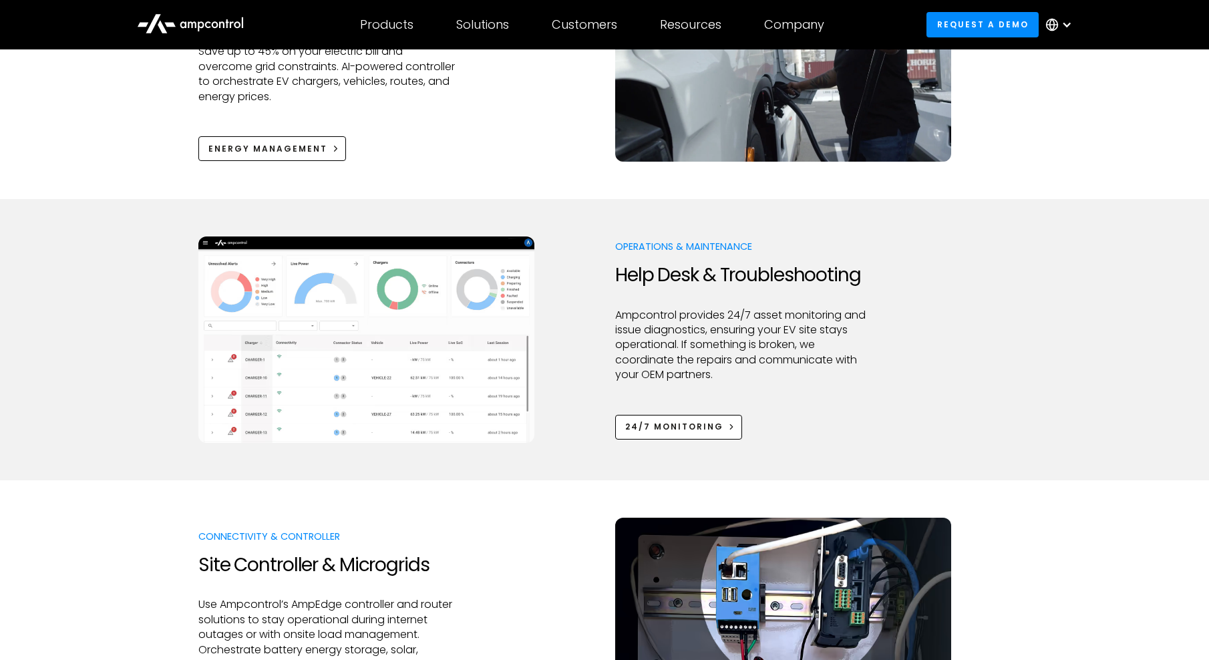
click at [739, 273] on h2 "Help Desk & Troubleshooting" at bounding box center [743, 275] width 257 height 23
drag, startPoint x: 739, startPoint y: 273, endPoint x: 845, endPoint y: 315, distance: 114.2
click at [845, 314] on p "Ampcontrol provides 24/7 asset monitoring and issue diagnostics, ensuring your …" at bounding box center [743, 345] width 257 height 75
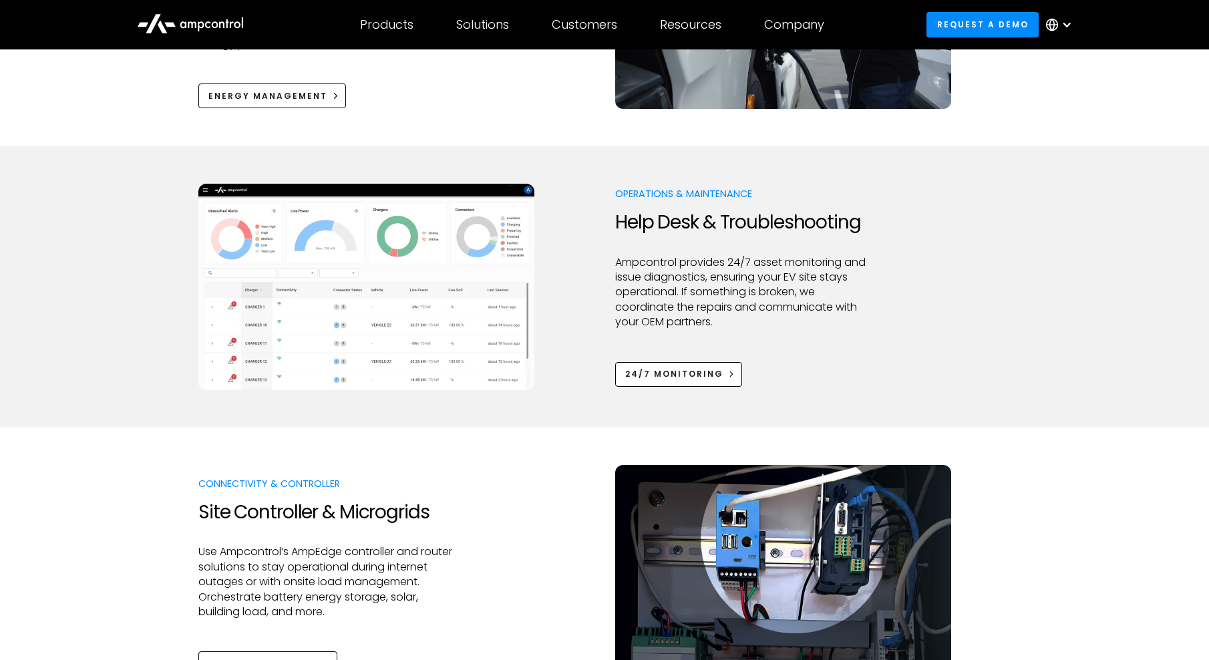
scroll to position [1202, 0]
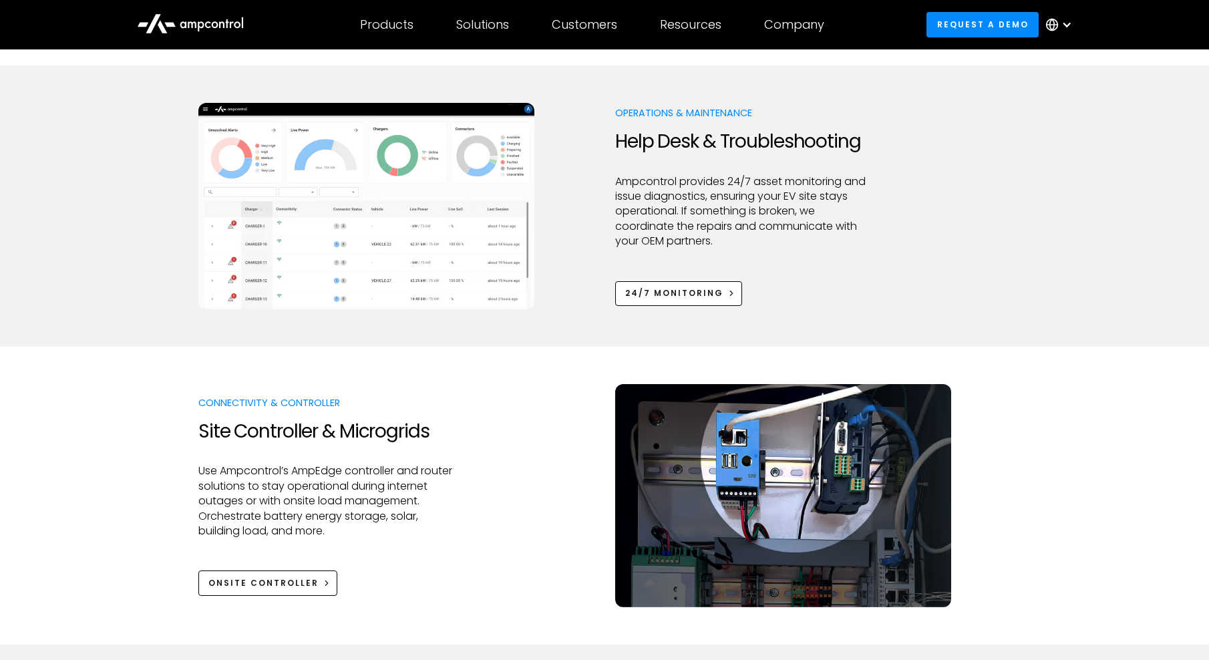
click at [718, 261] on div at bounding box center [743, 265] width 257 height 32
click at [662, 292] on div "24/7 Monitoring" at bounding box center [674, 293] width 98 height 12
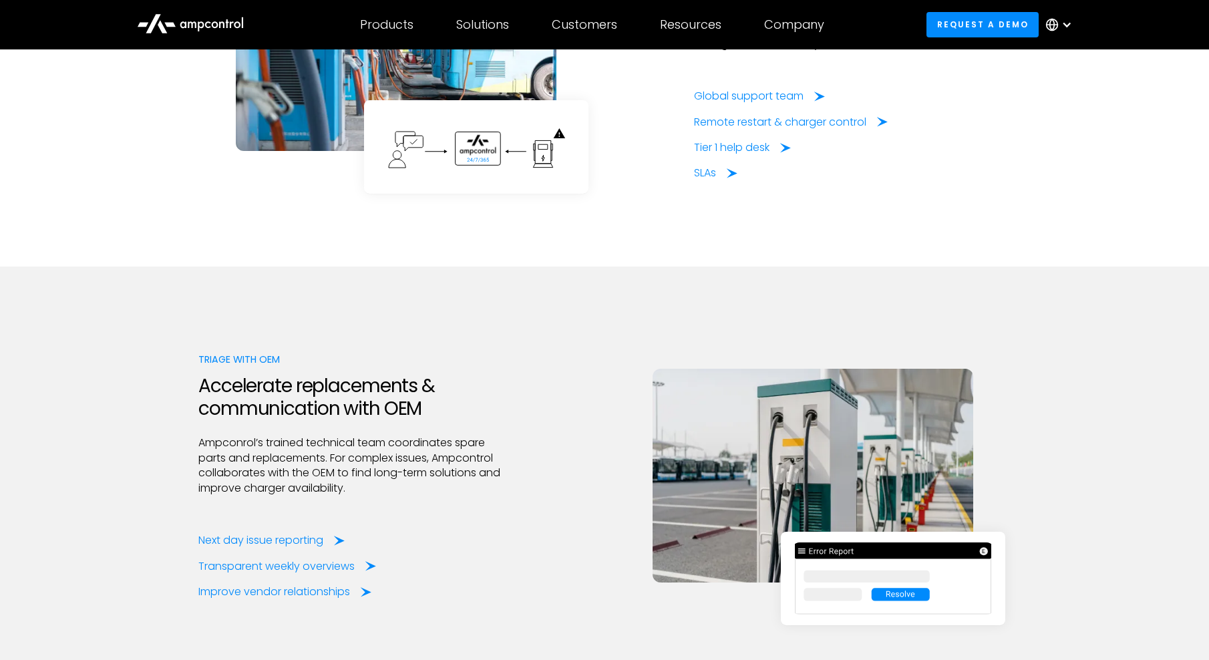
scroll to position [2538, 0]
